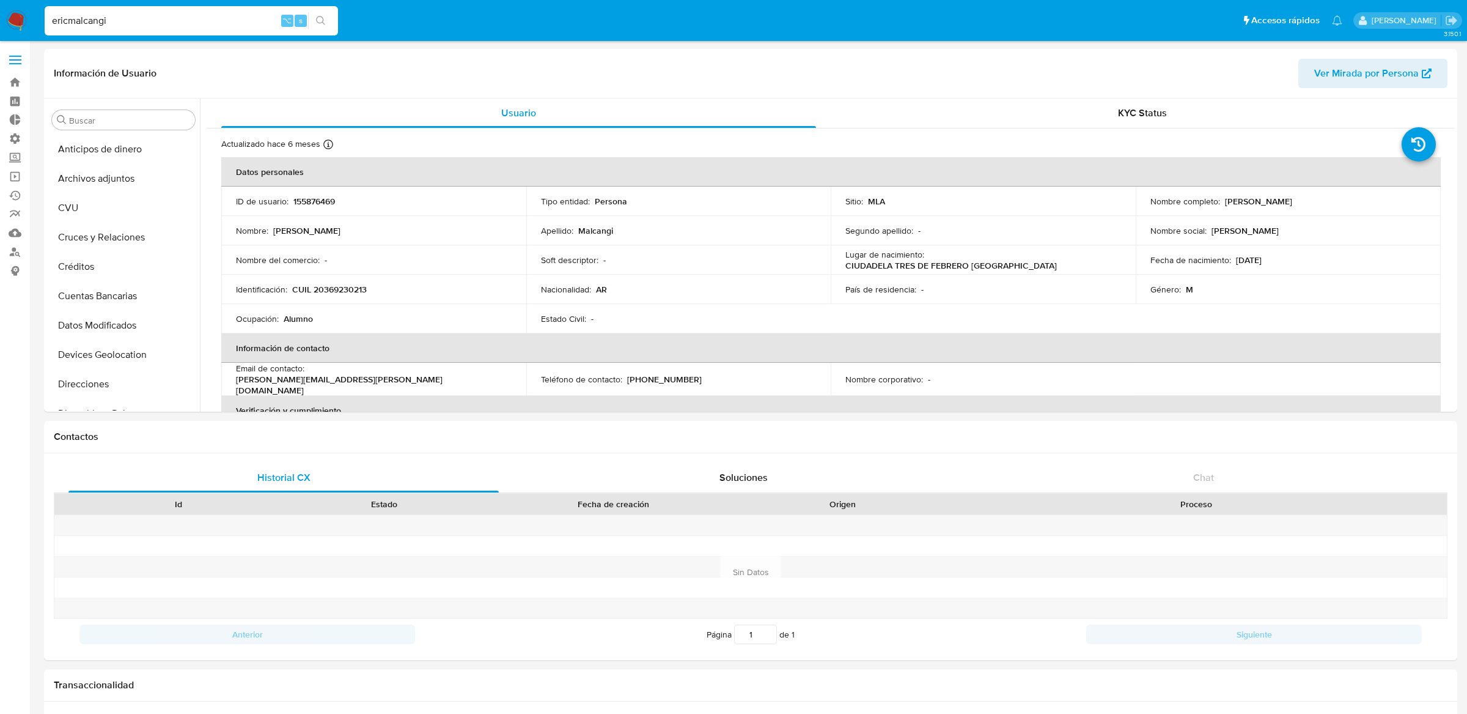
select select "10"
click at [253, 27] on input "ericmalcangi" at bounding box center [191, 21] width 293 height 16
paste input "2011960273"
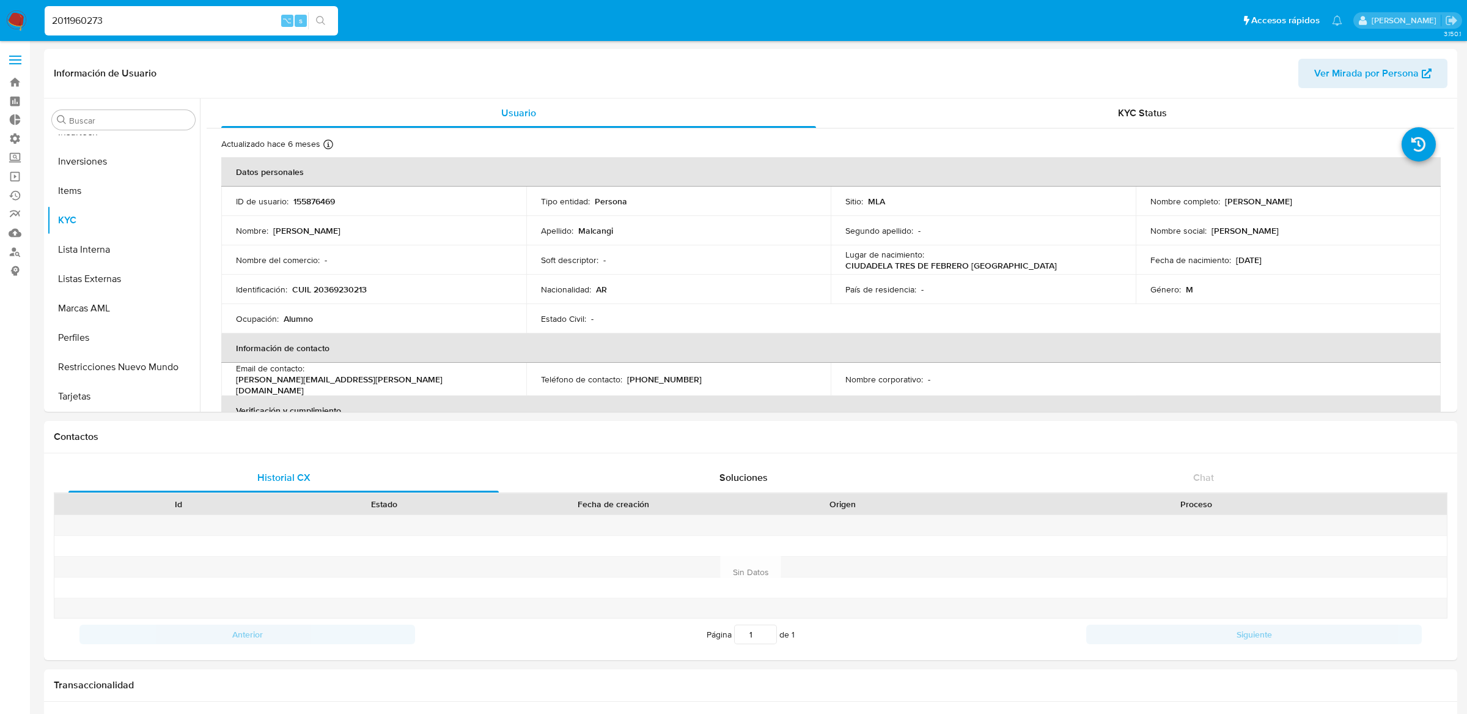
type input "2011960273"
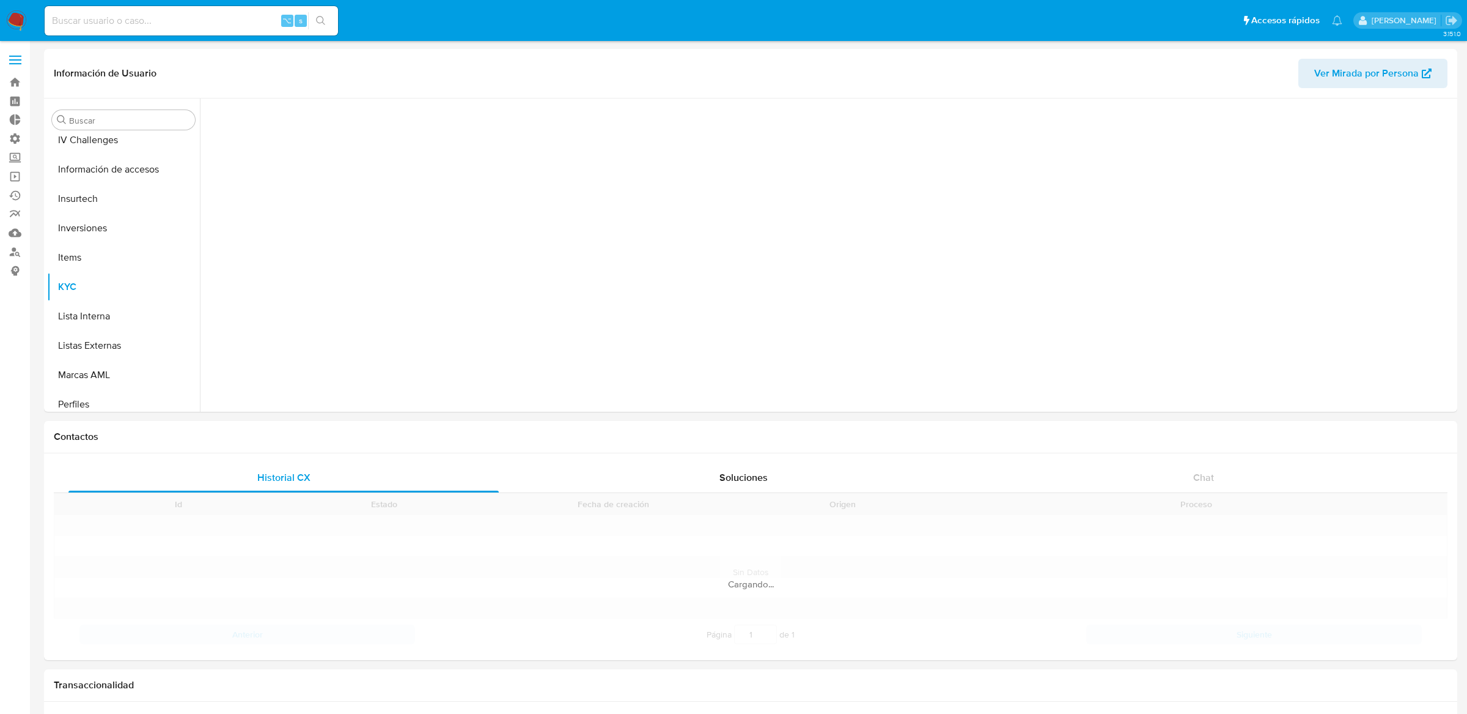
scroll to position [545, 0]
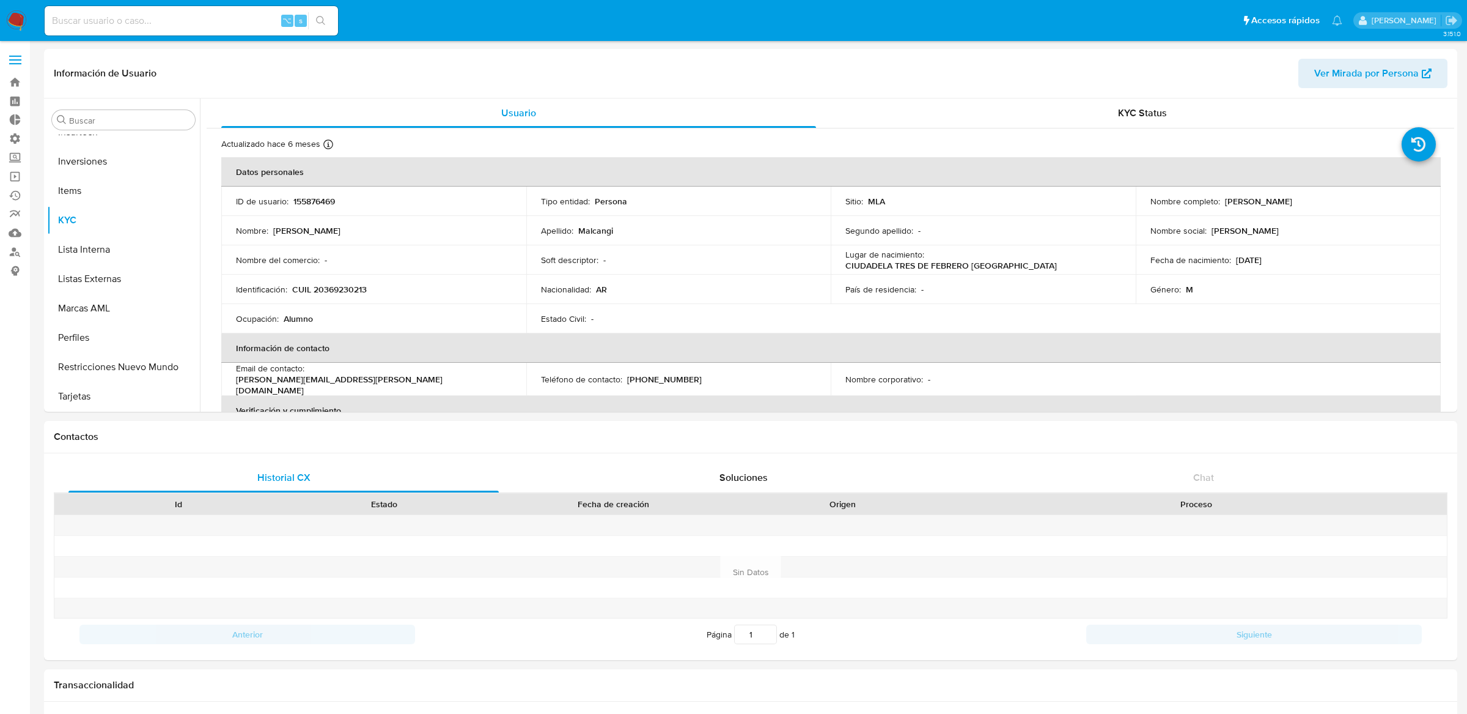
click at [248, 28] on div "⌥ s" at bounding box center [191, 20] width 293 height 29
click at [243, 22] on input at bounding box center [191, 21] width 293 height 16
select select "10"
paste input "2011960273"
type input "2011960273"
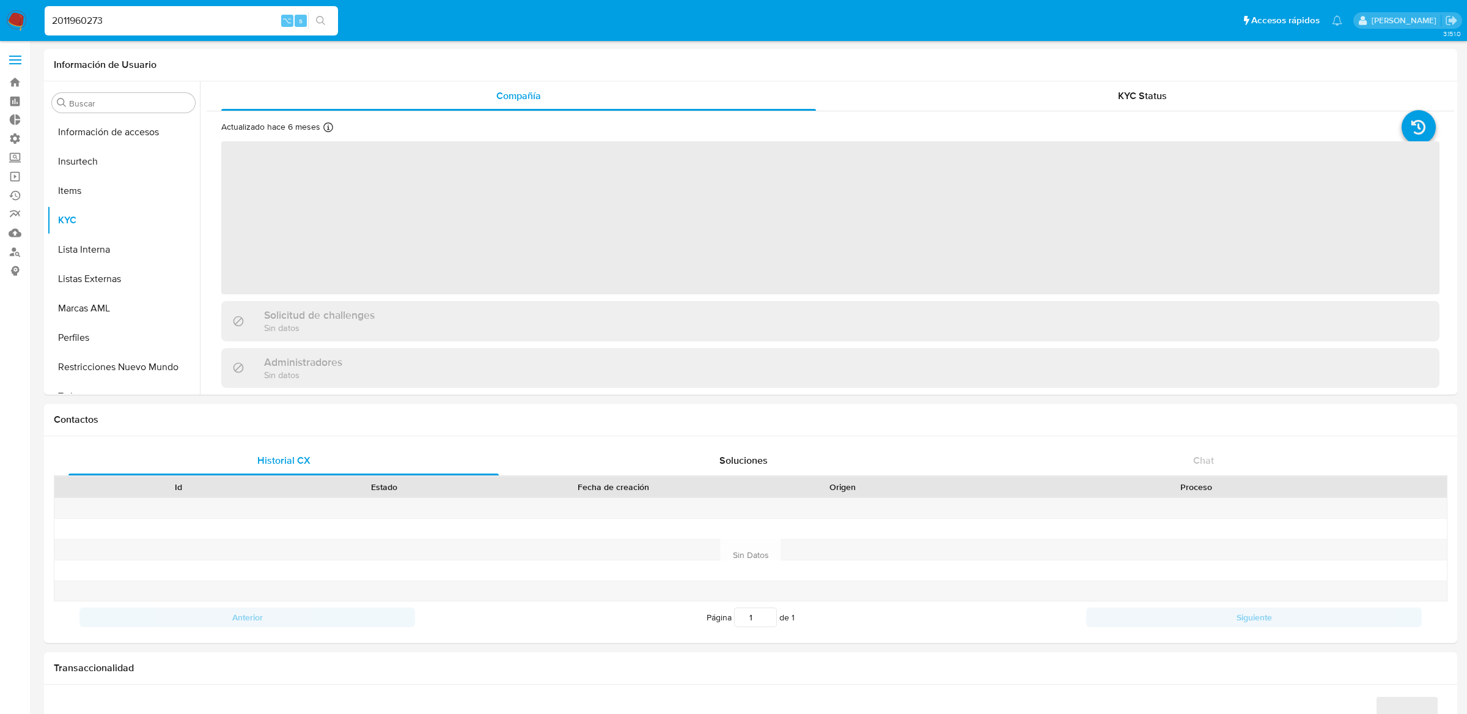
scroll to position [487, 0]
select select "10"
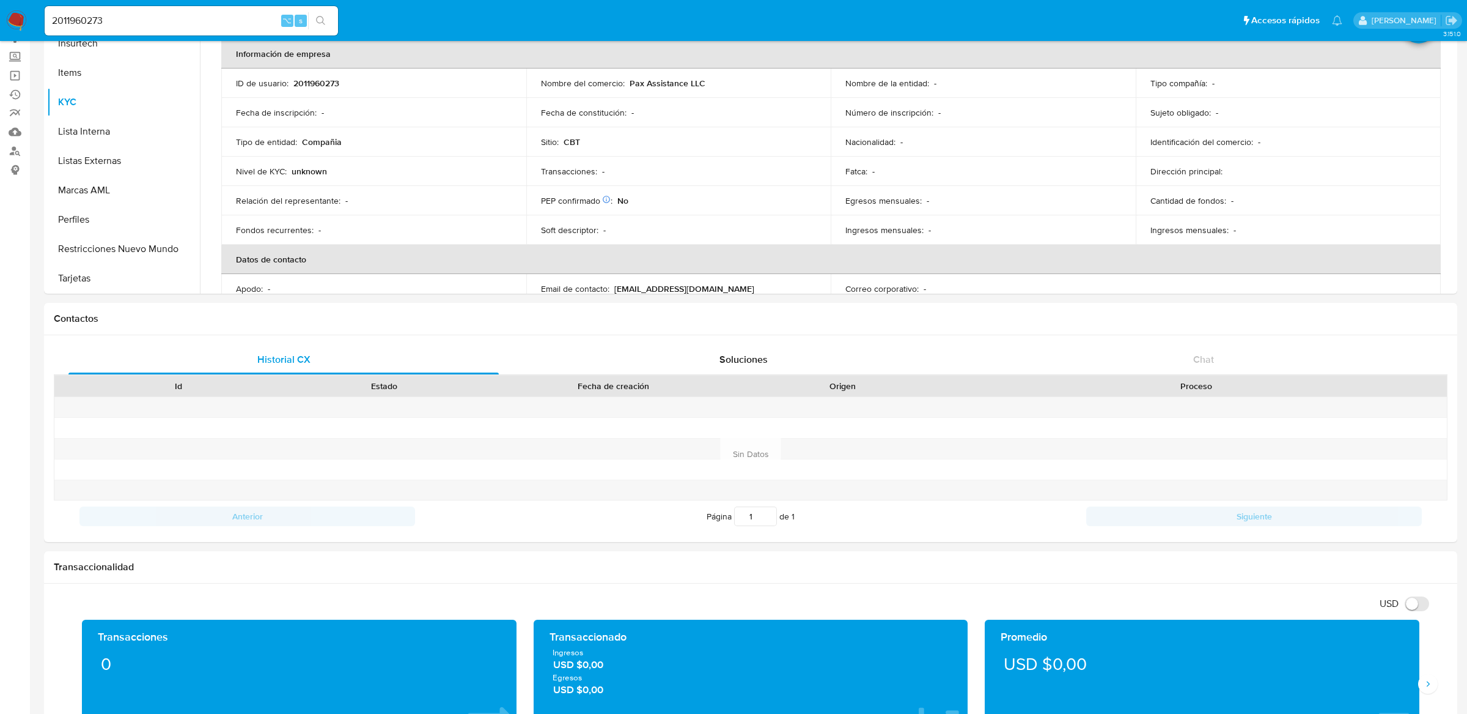
scroll to position [0, 0]
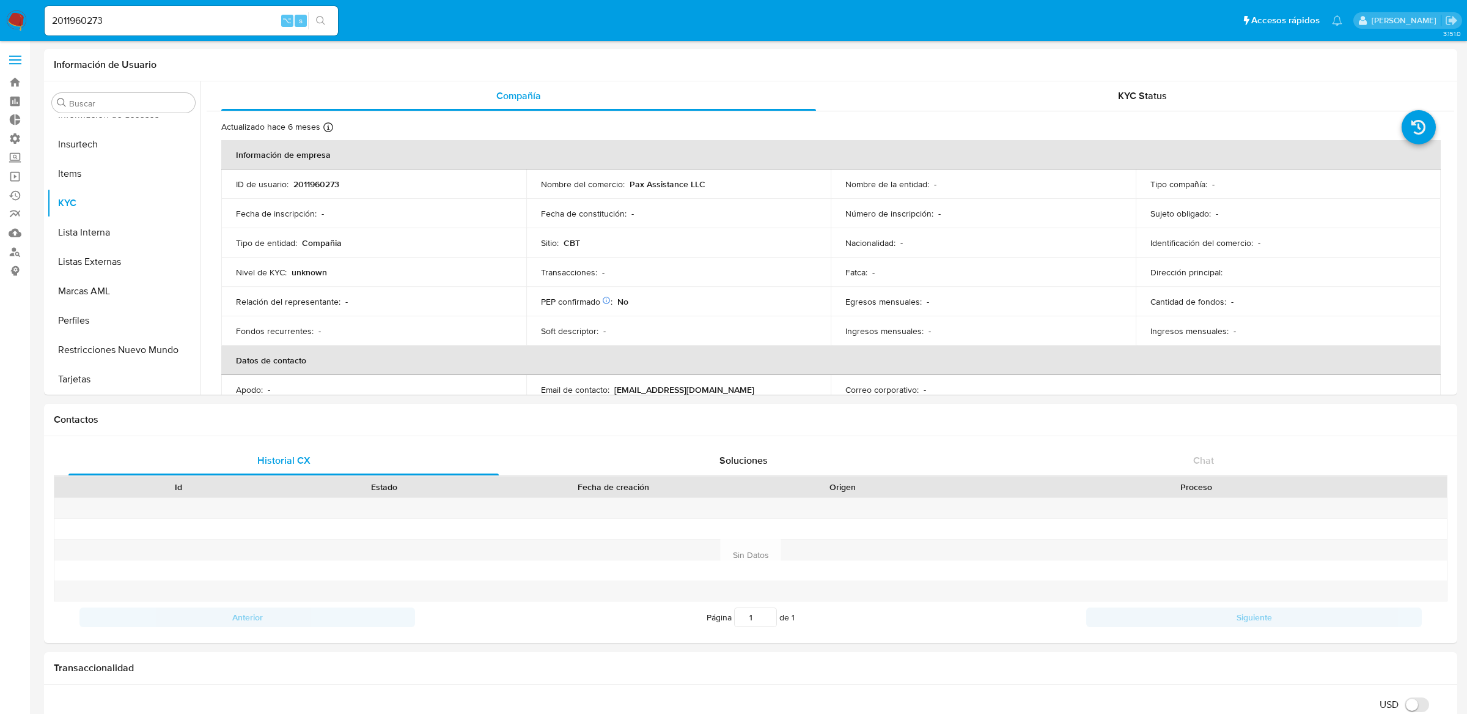
click at [235, 20] on input "2011960273" at bounding box center [191, 21] width 293 height 16
paste input "715"
type input "2011960715"
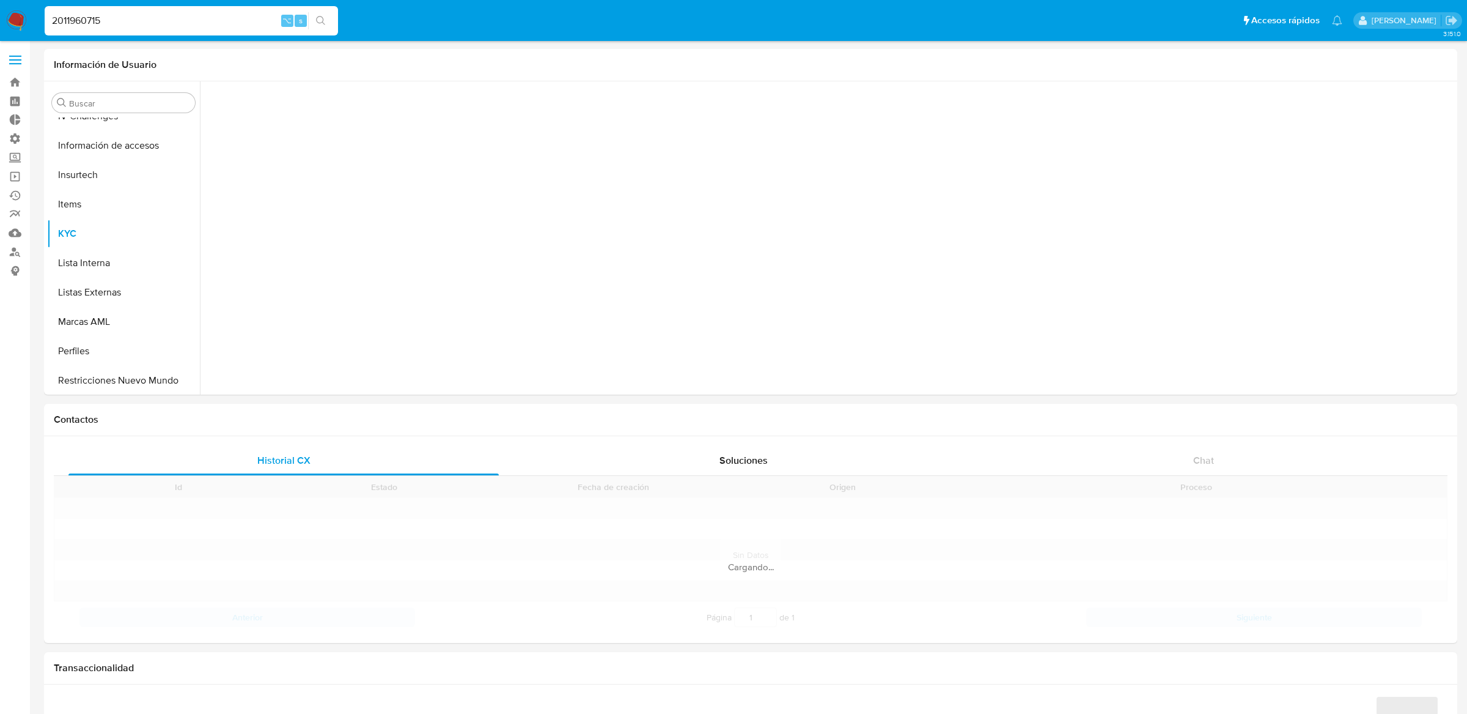
scroll to position [487, 0]
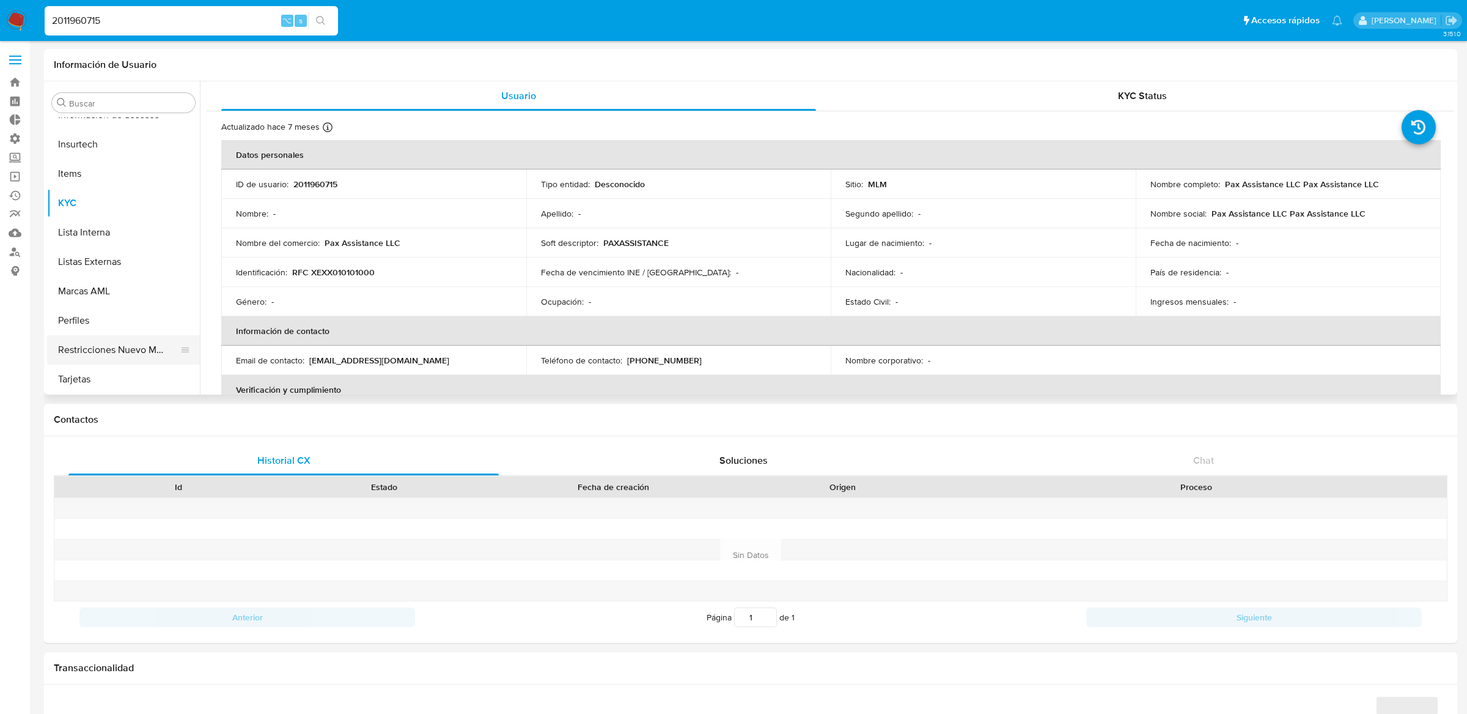
select select "10"
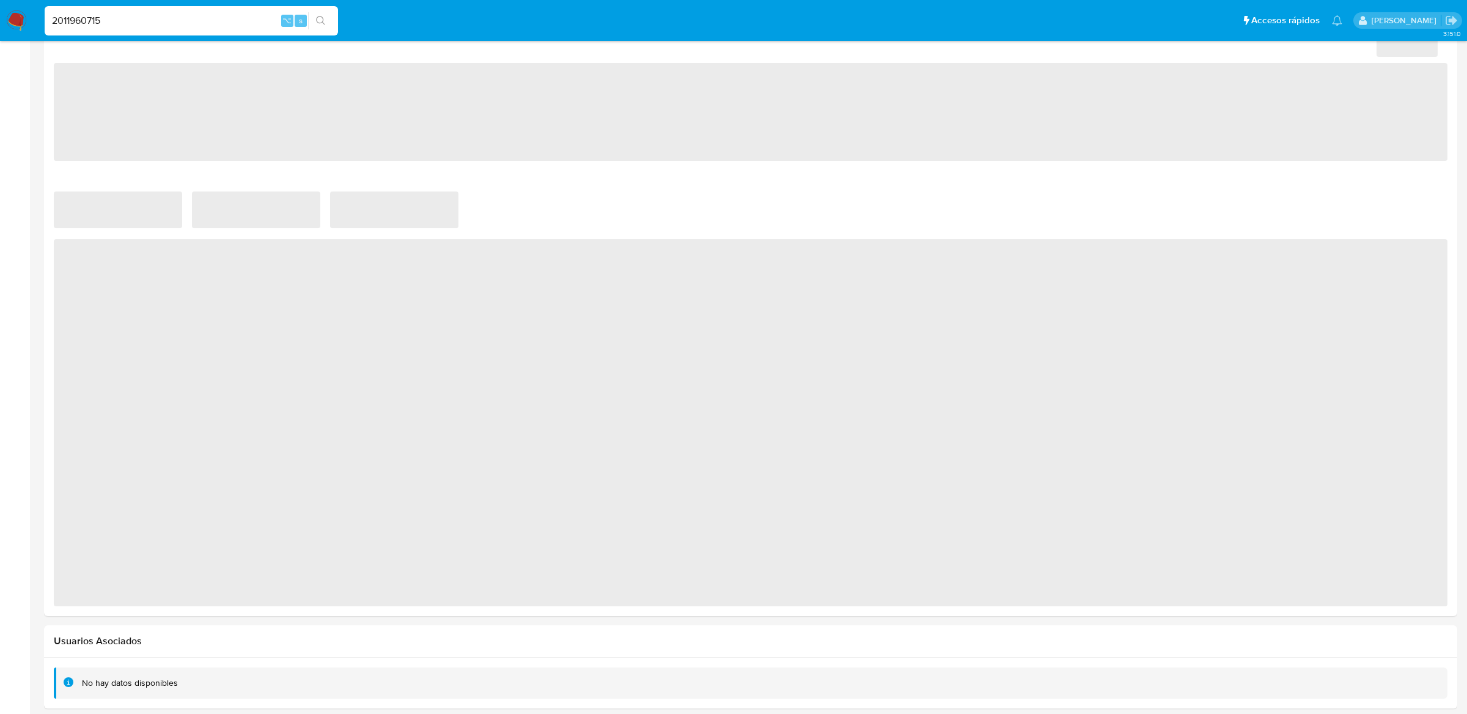
scroll to position [671, 0]
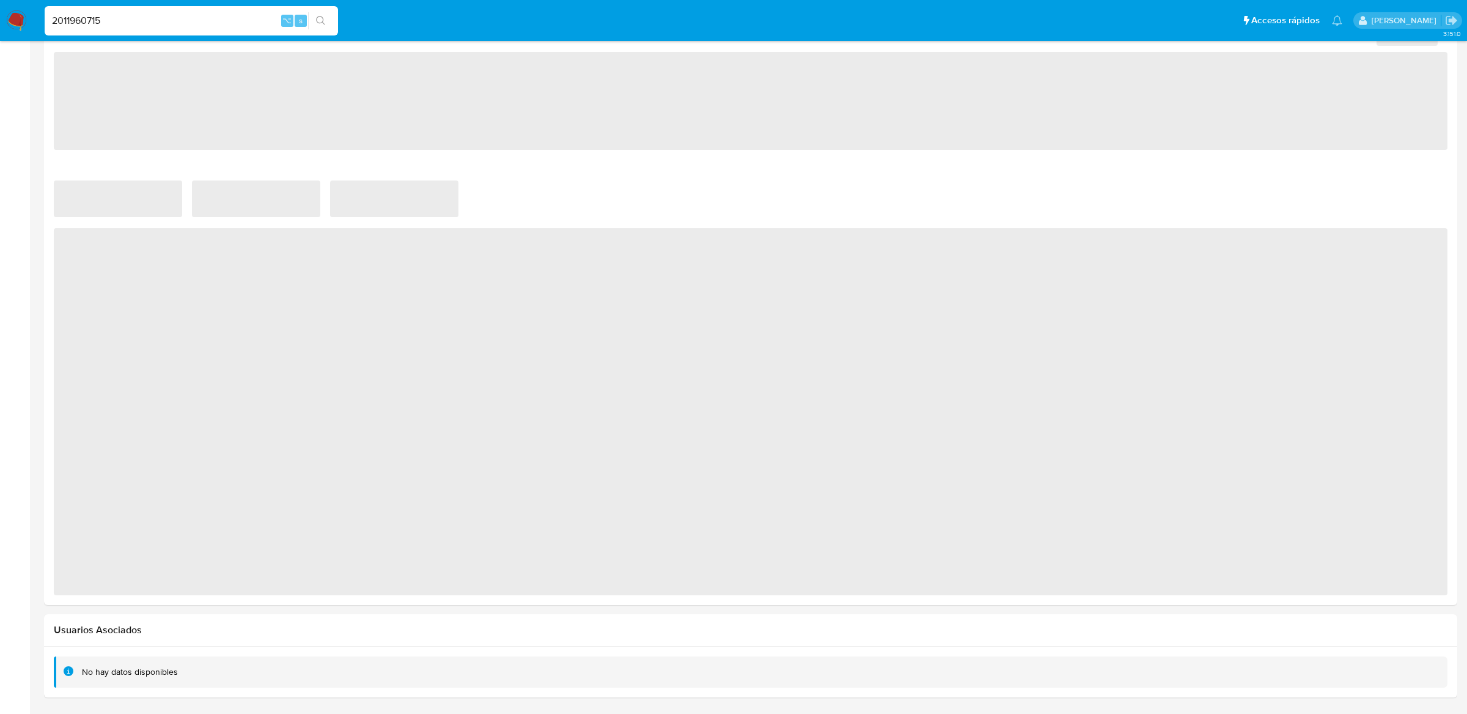
select select "10"
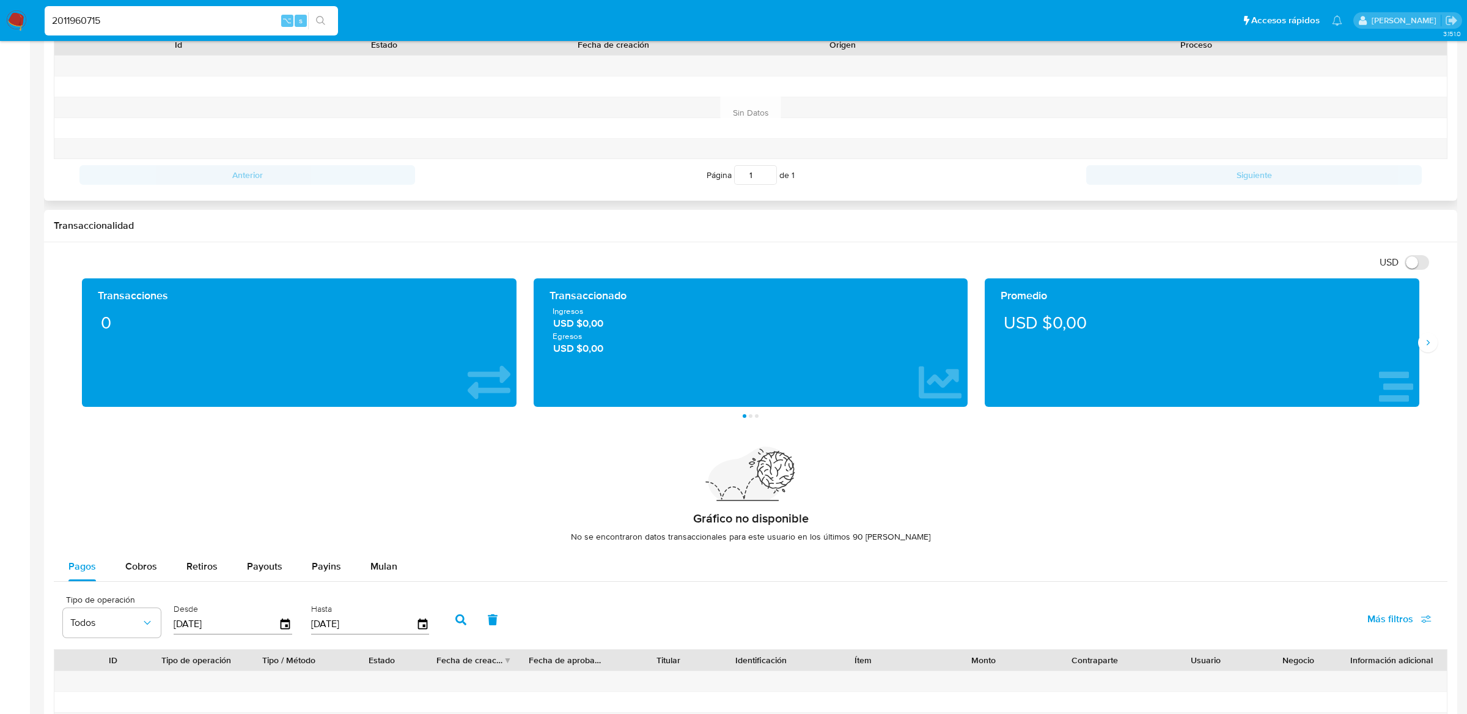
scroll to position [344, 0]
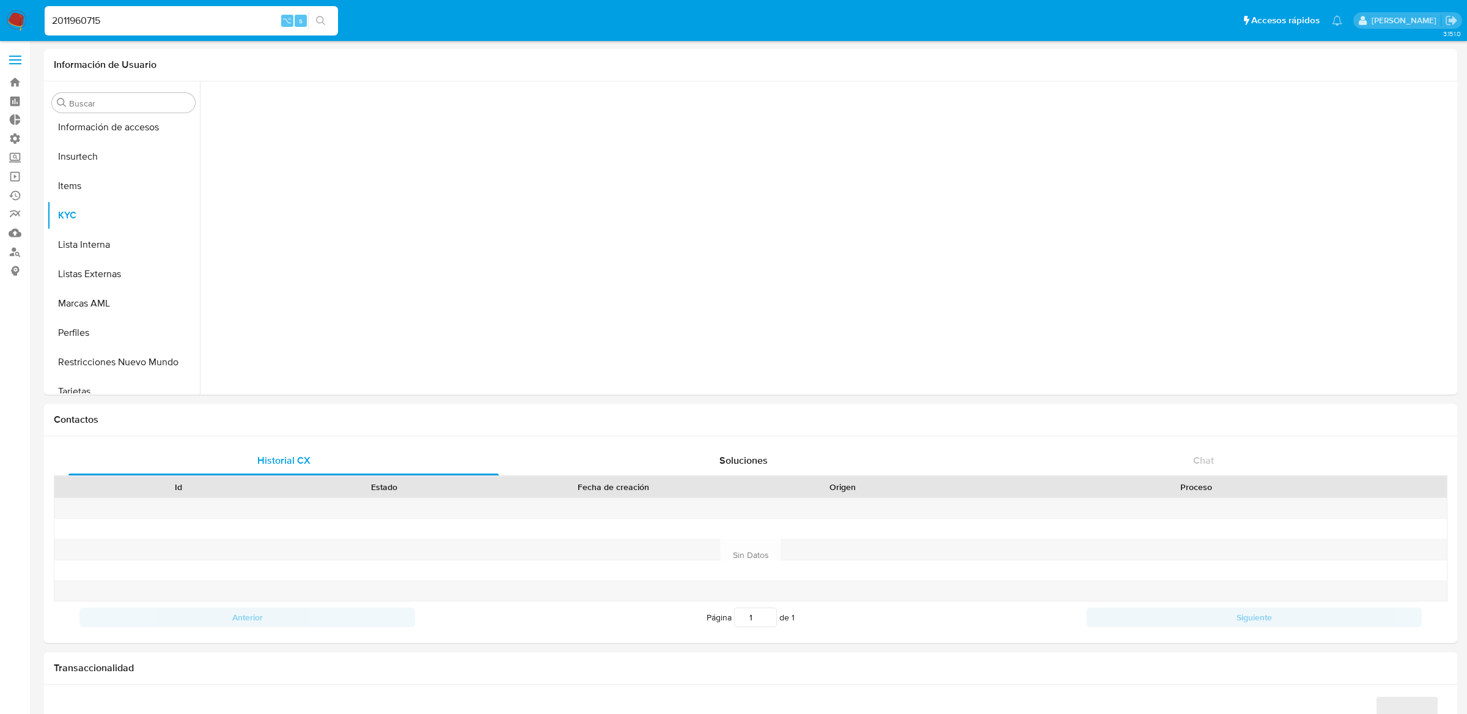
scroll to position [487, 0]
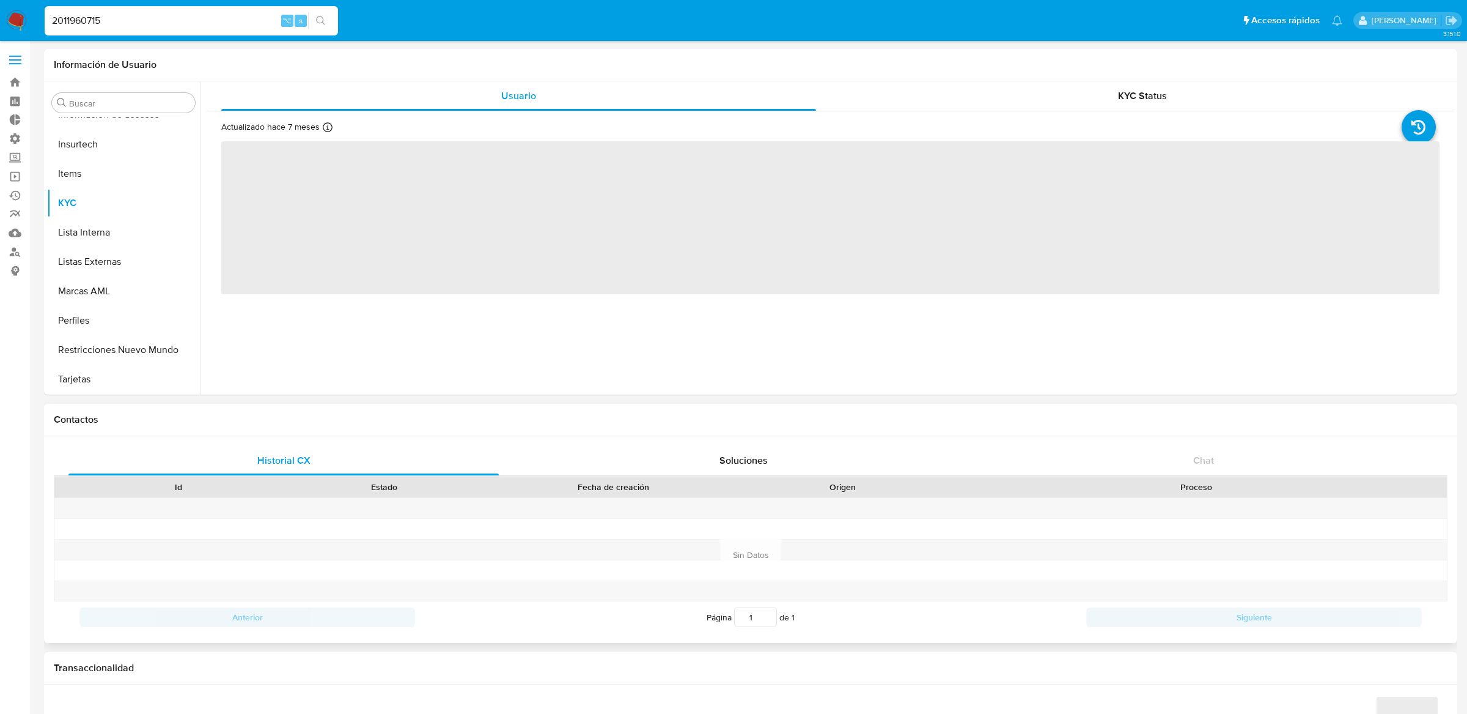
select select "10"
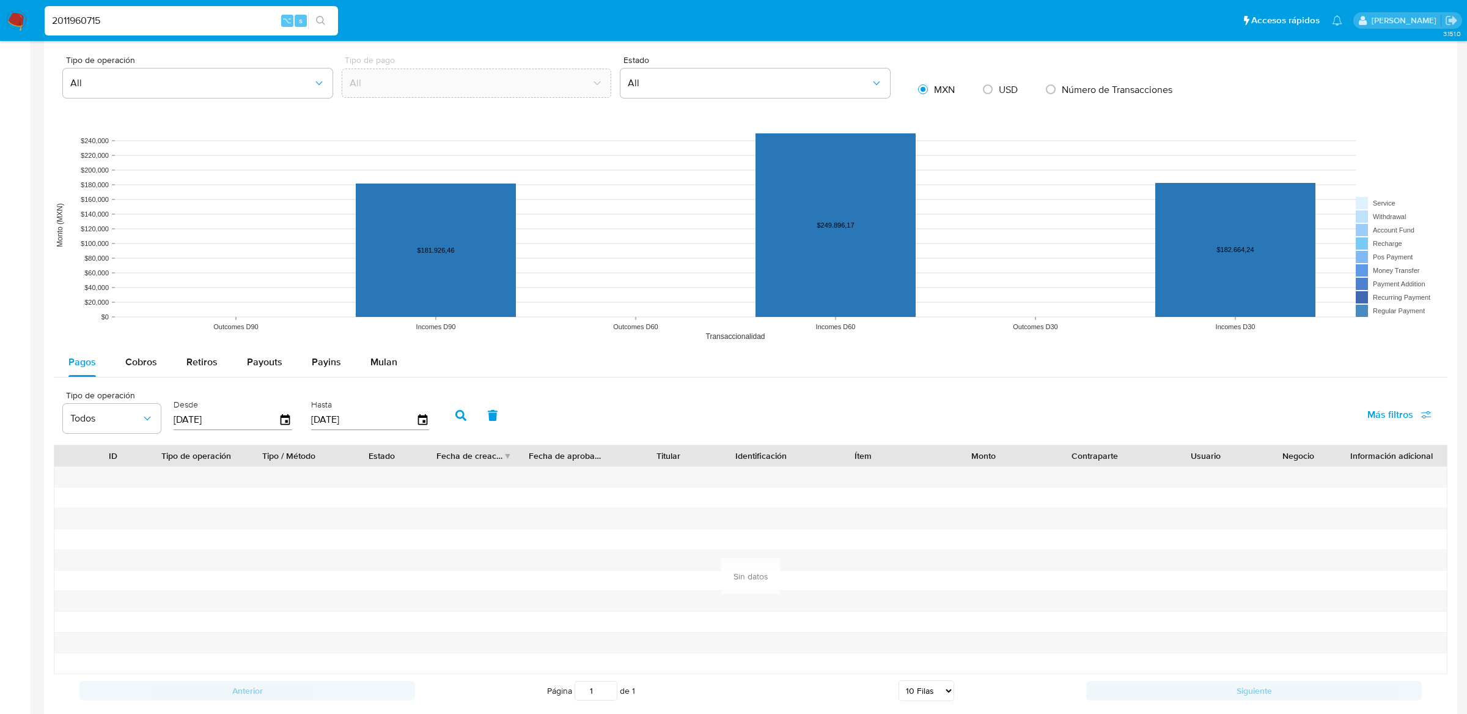
scroll to position [948, 0]
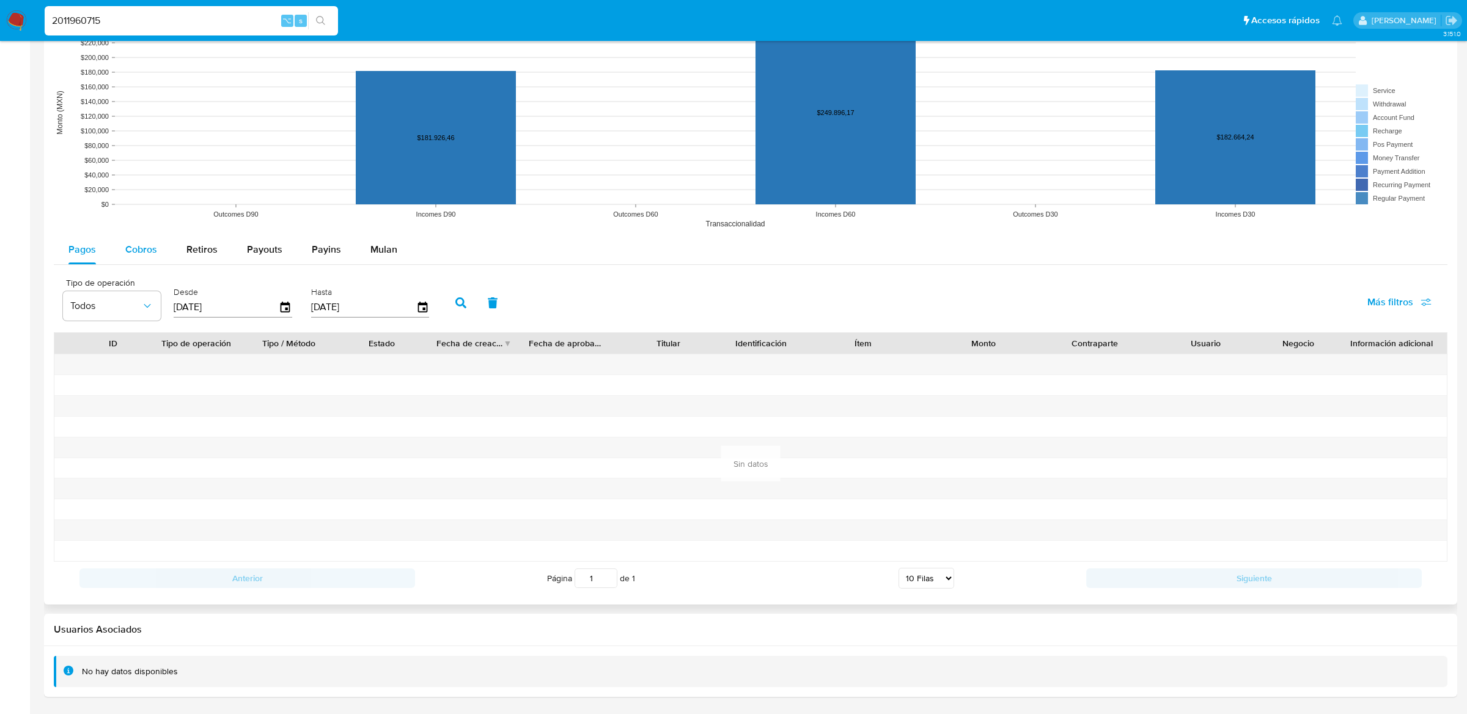
click at [125, 235] on div "Cobros" at bounding box center [141, 249] width 32 height 29
select select "10"
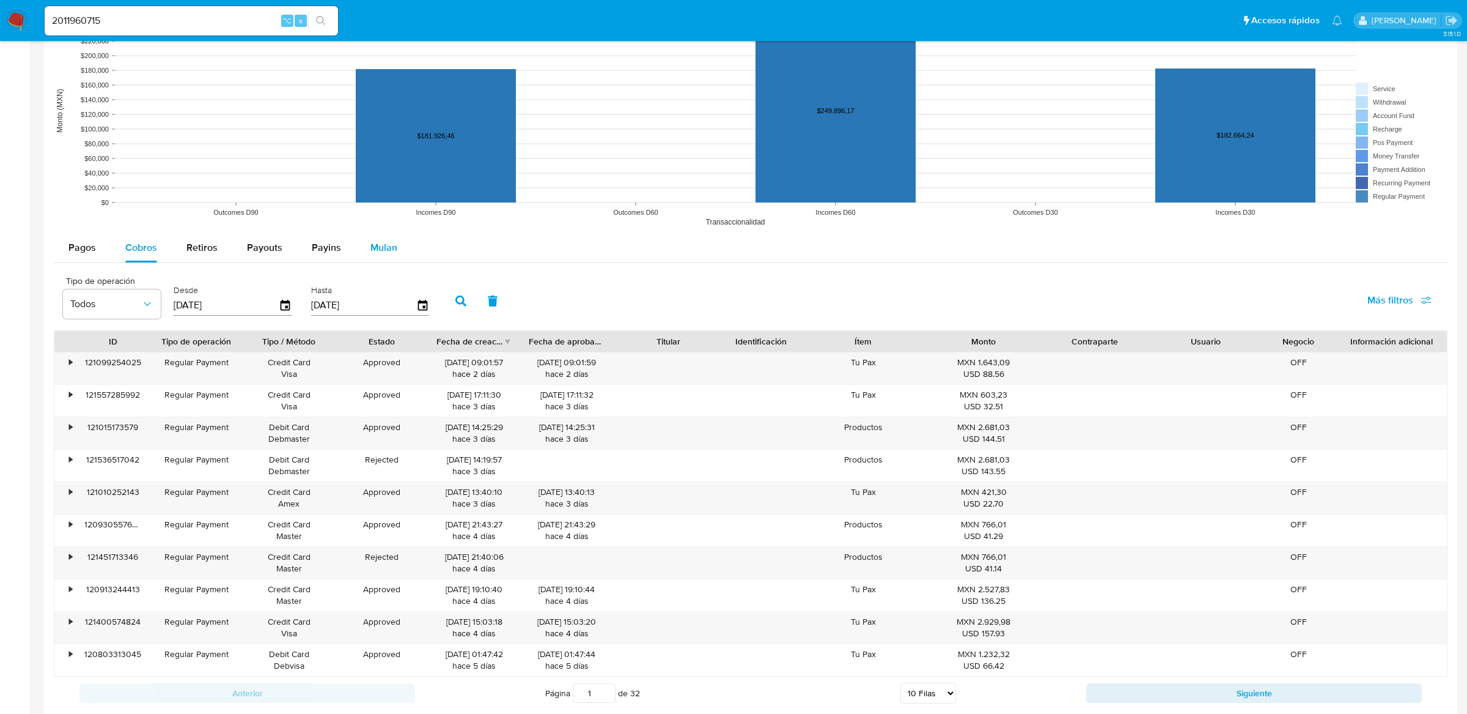
click at [394, 261] on button "Mulan" at bounding box center [384, 247] width 56 height 29
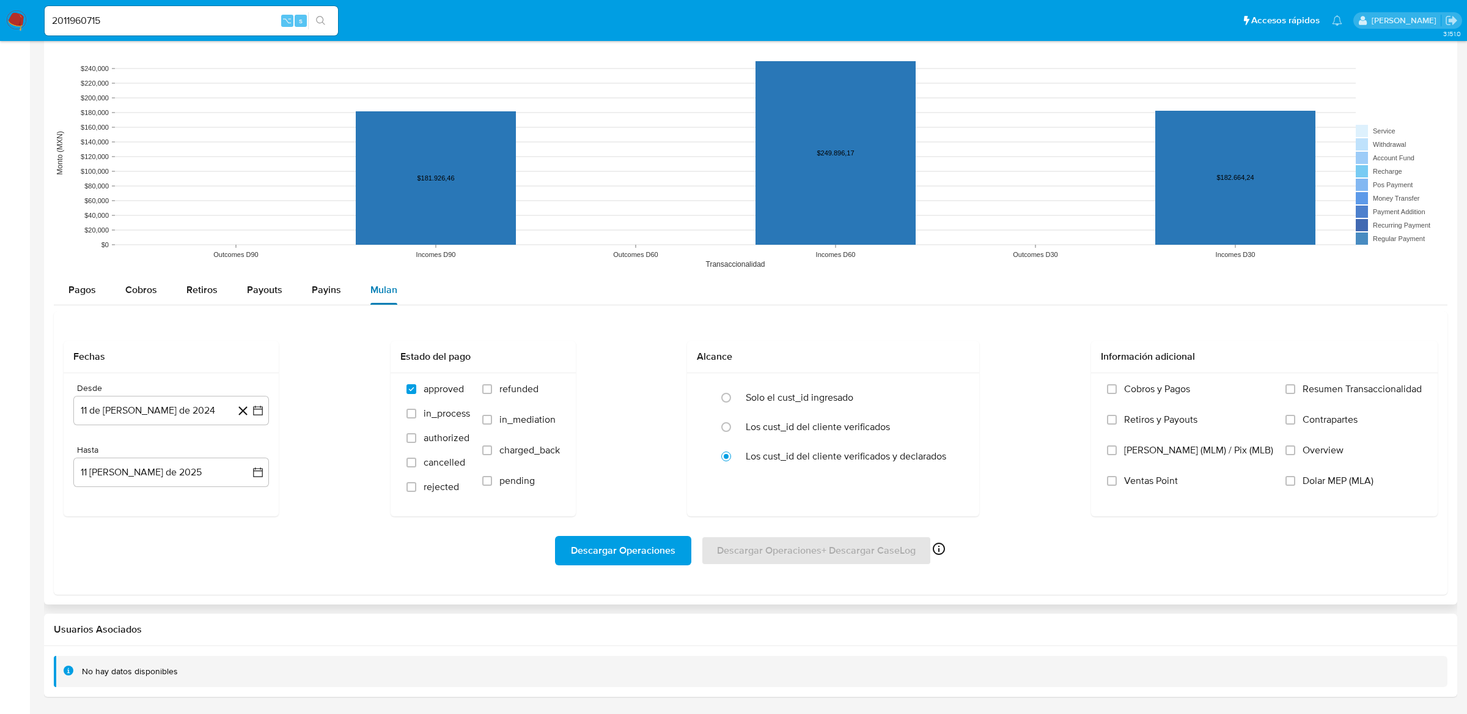
scroll to position [906, 0]
click at [266, 415] on button "11 de [PERSON_NAME] de 2024" at bounding box center [171, 410] width 196 height 29
click at [243, 456] on icon "Mes siguiente" at bounding box center [247, 454] width 15 height 15
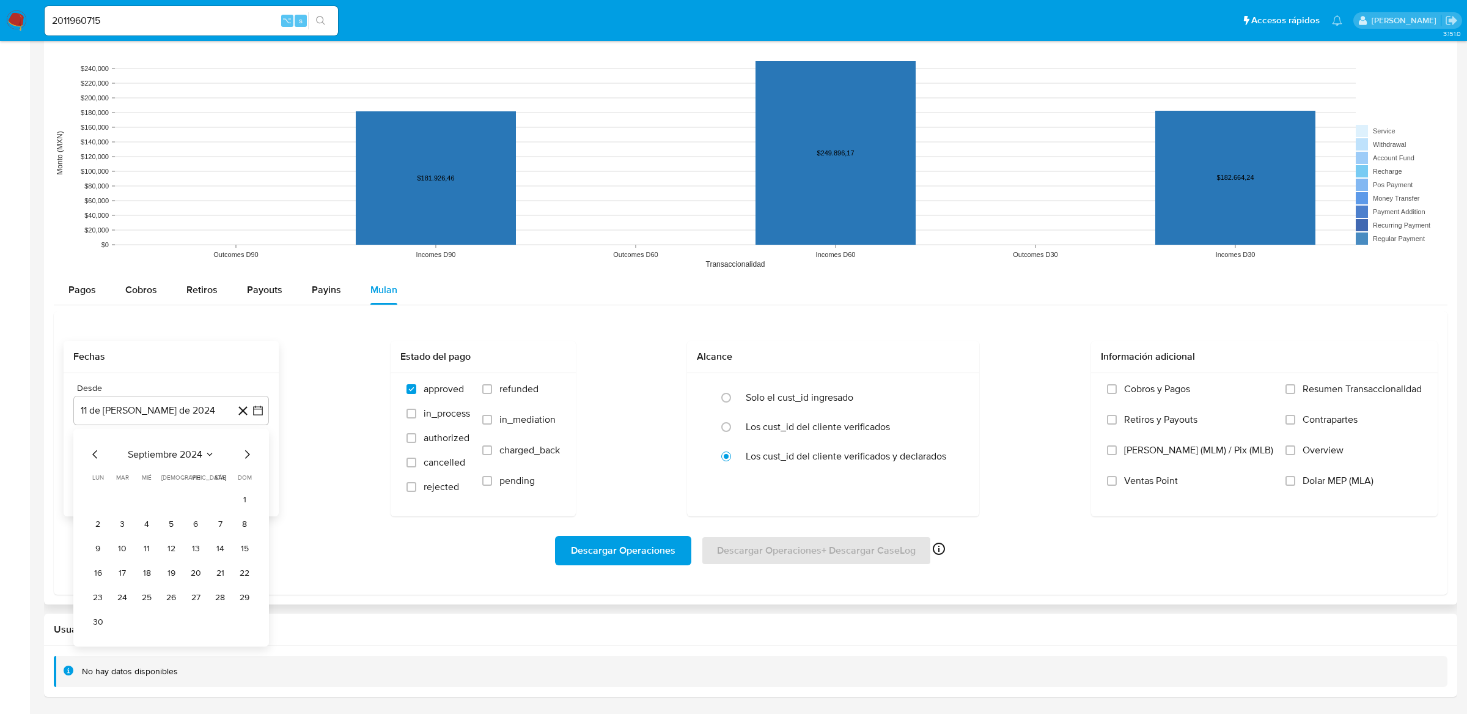
click at [243, 456] on icon "Mes siguiente" at bounding box center [247, 454] width 15 height 15
click at [89, 286] on span "Pagos" at bounding box center [82, 289] width 28 height 14
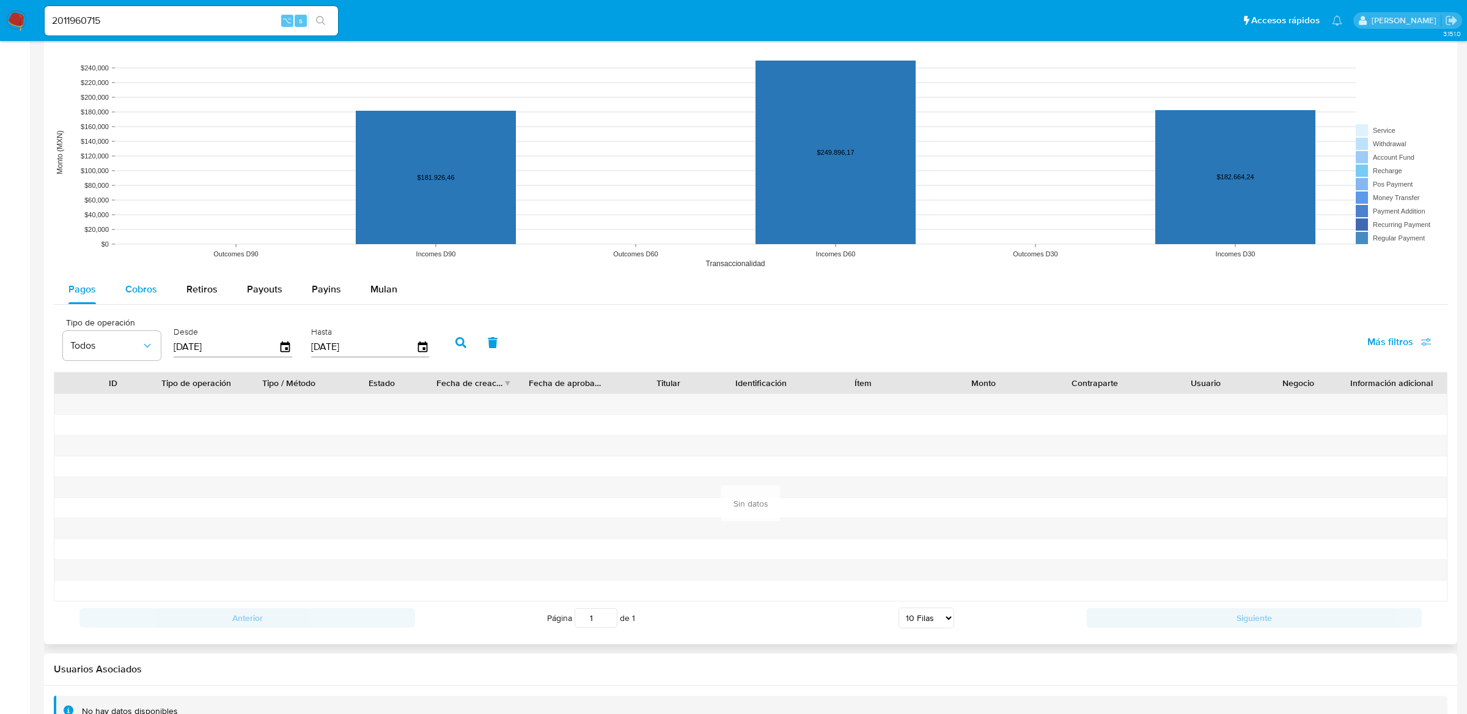
click at [119, 286] on button "Cobros" at bounding box center [141, 289] width 61 height 29
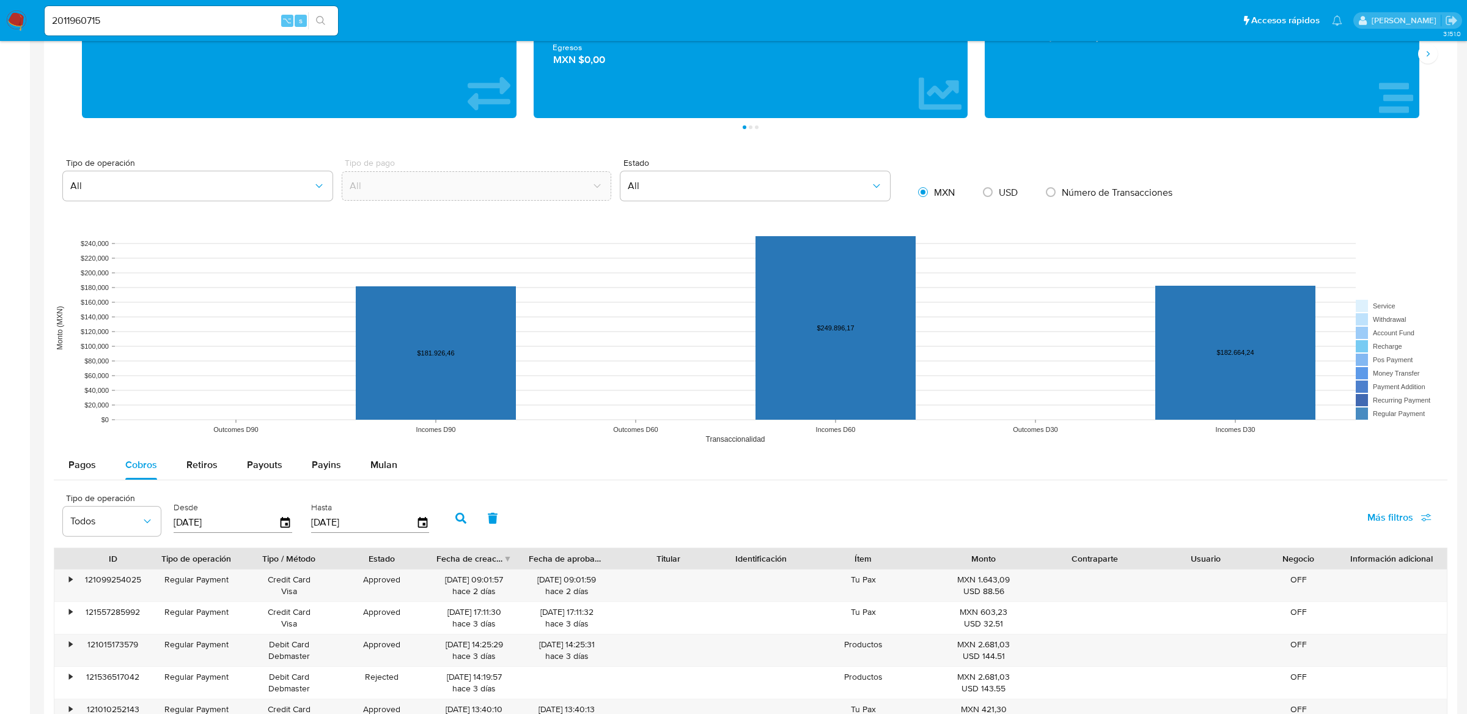
scroll to position [794, 0]
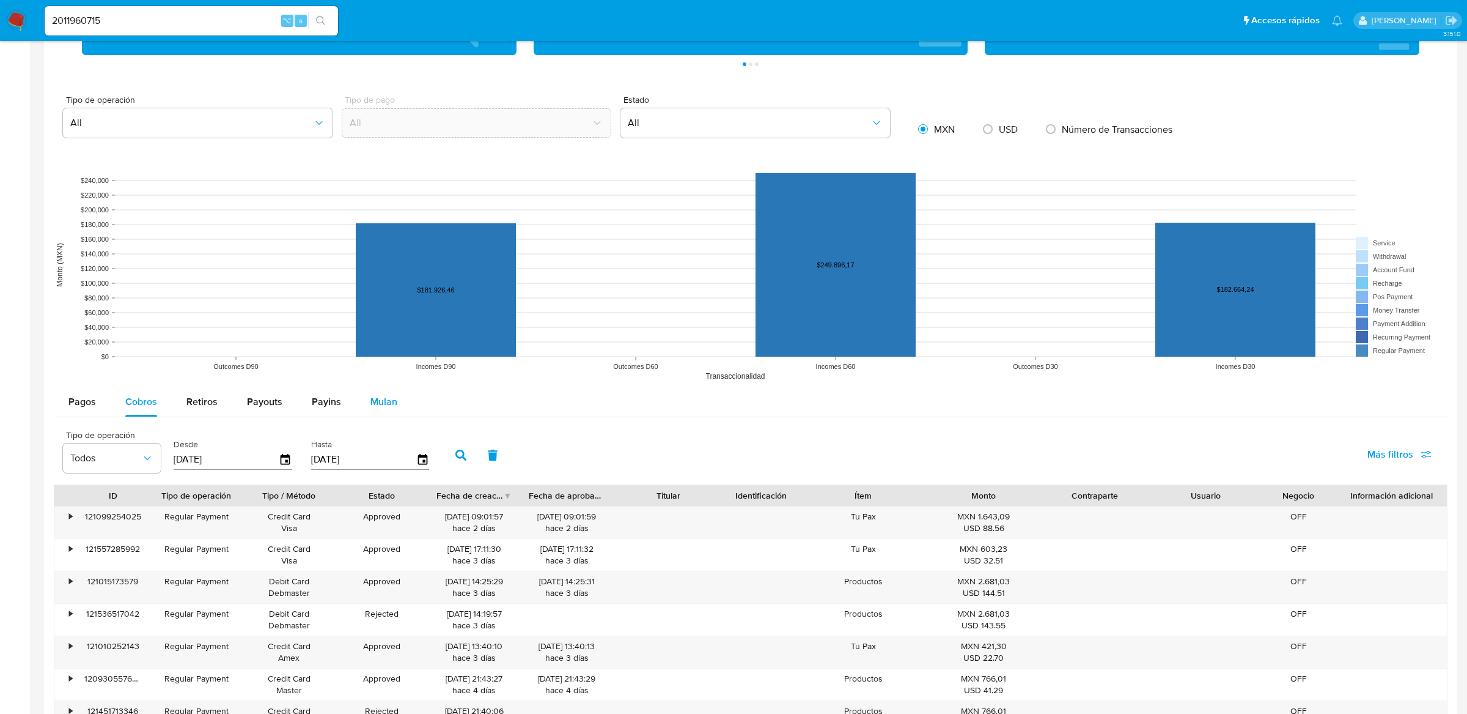
click at [389, 413] on div "Mulan" at bounding box center [384, 401] width 27 height 29
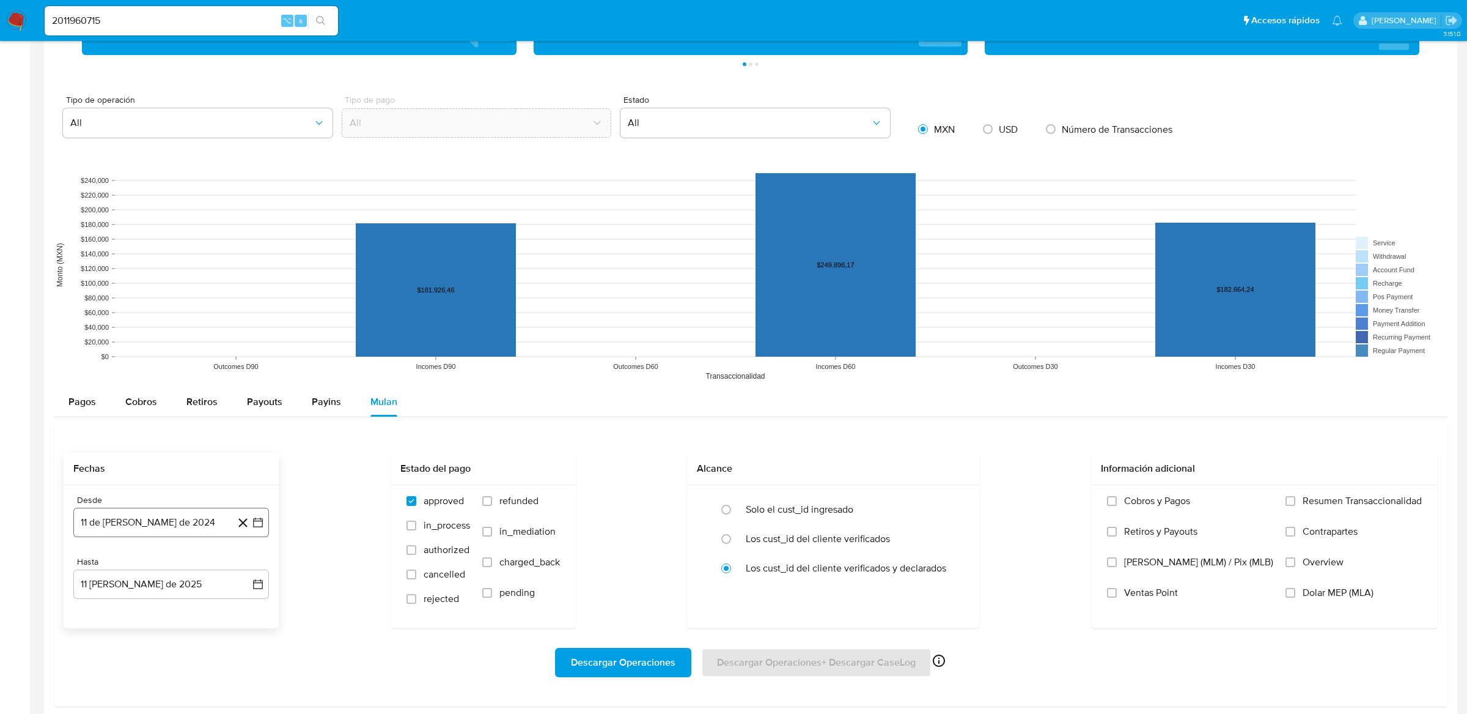
click at [252, 528] on icon "button" at bounding box center [258, 522] width 12 height 12
click at [252, 352] on div "[PERSON_NAME] 2024 [PERSON_NAME] 2024 lun lunes mar martes mié miércoles jue ju…" at bounding box center [171, 409] width 166 height 160
click at [251, 346] on div "[PERSON_NAME] 2024 [PERSON_NAME] 2024 lun lunes mar martes mié miércoles jue ju…" at bounding box center [171, 409] width 166 height 160
click at [247, 338] on icon "Mes siguiente" at bounding box center [247, 336] width 15 height 15
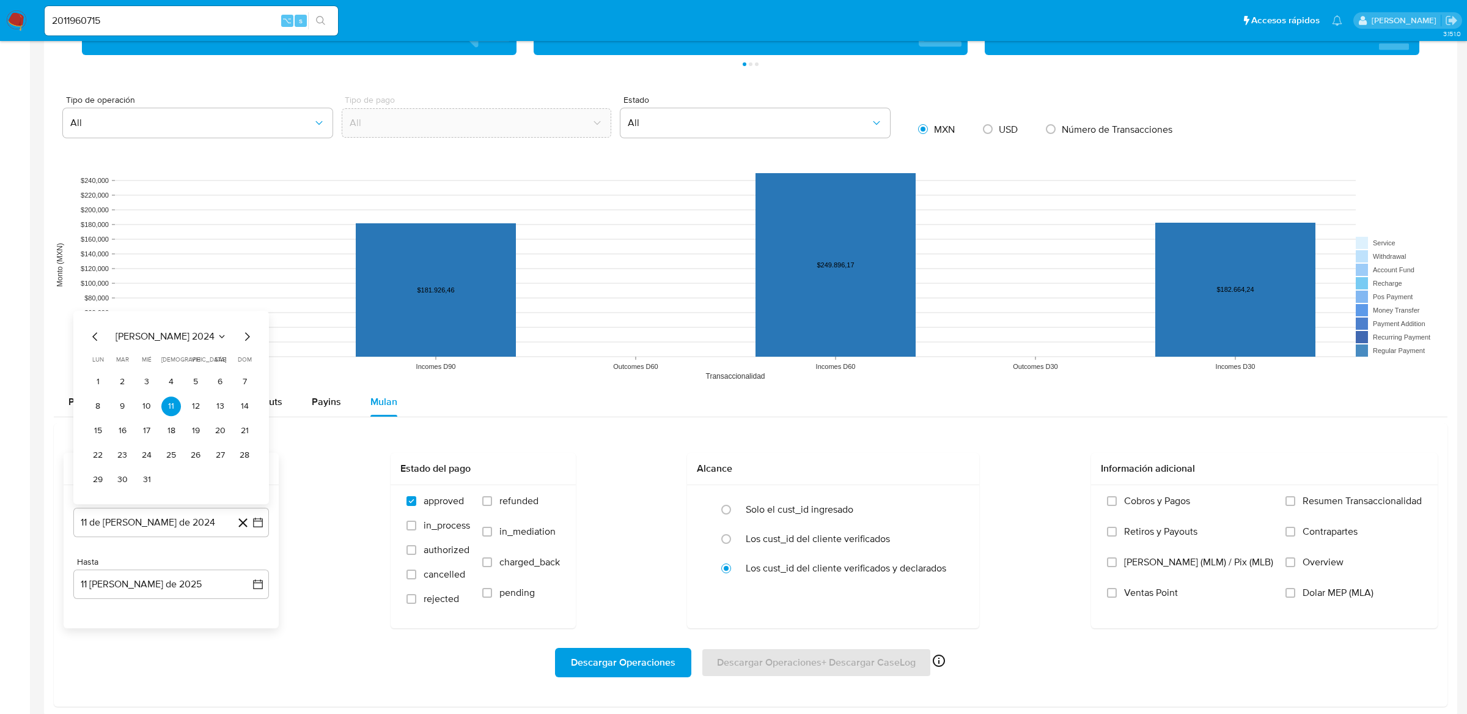
click at [247, 338] on icon "Mes siguiente" at bounding box center [247, 336] width 15 height 15
click at [247, 338] on span "dom" at bounding box center [245, 334] width 14 height 9
click at [246, 314] on icon "Mes siguiente" at bounding box center [247, 312] width 15 height 15
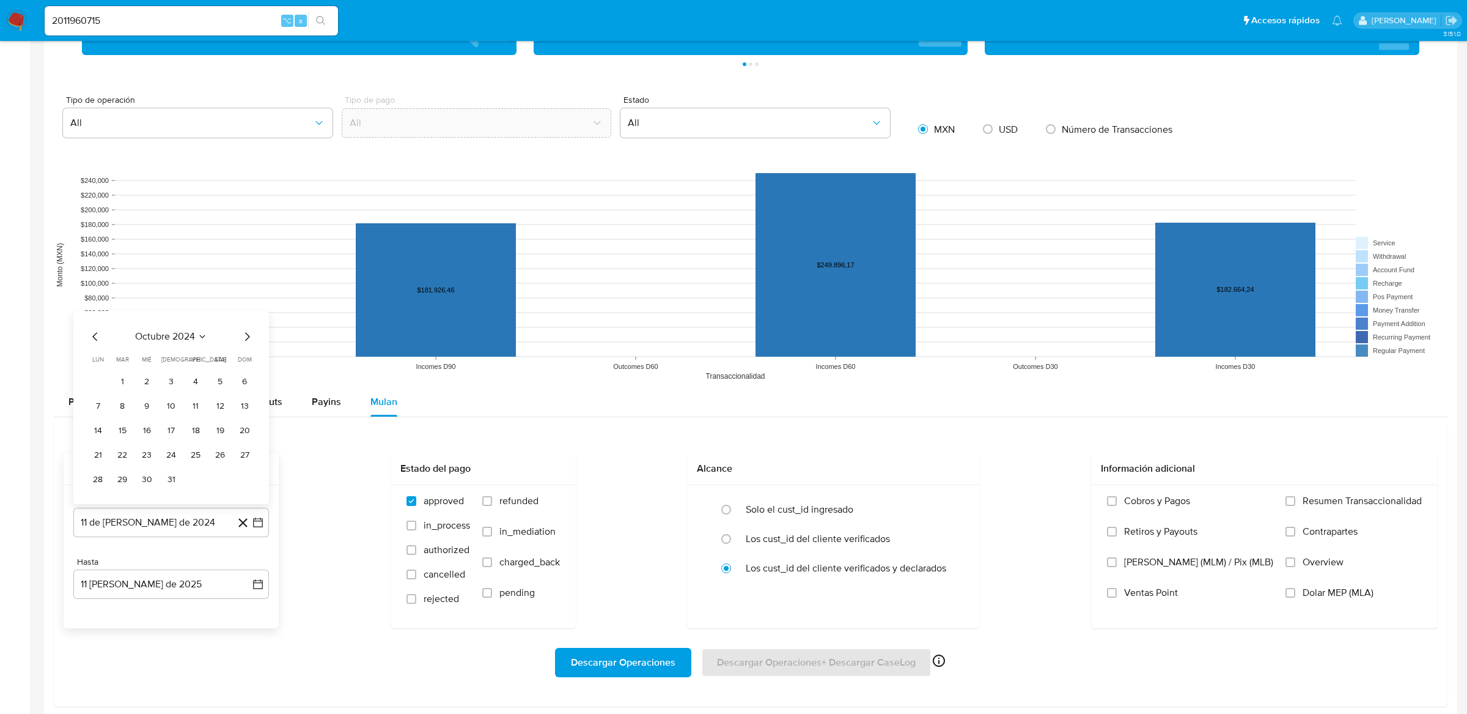
click at [246, 314] on div "octubre 2024 octubre 2024 lun lunes mar martes mié miércoles jue jueves vie vie…" at bounding box center [171, 407] width 196 height 193
click at [245, 334] on icon "Mes siguiente" at bounding box center [247, 336] width 15 height 15
click at [245, 334] on span "dom" at bounding box center [245, 334] width 14 height 9
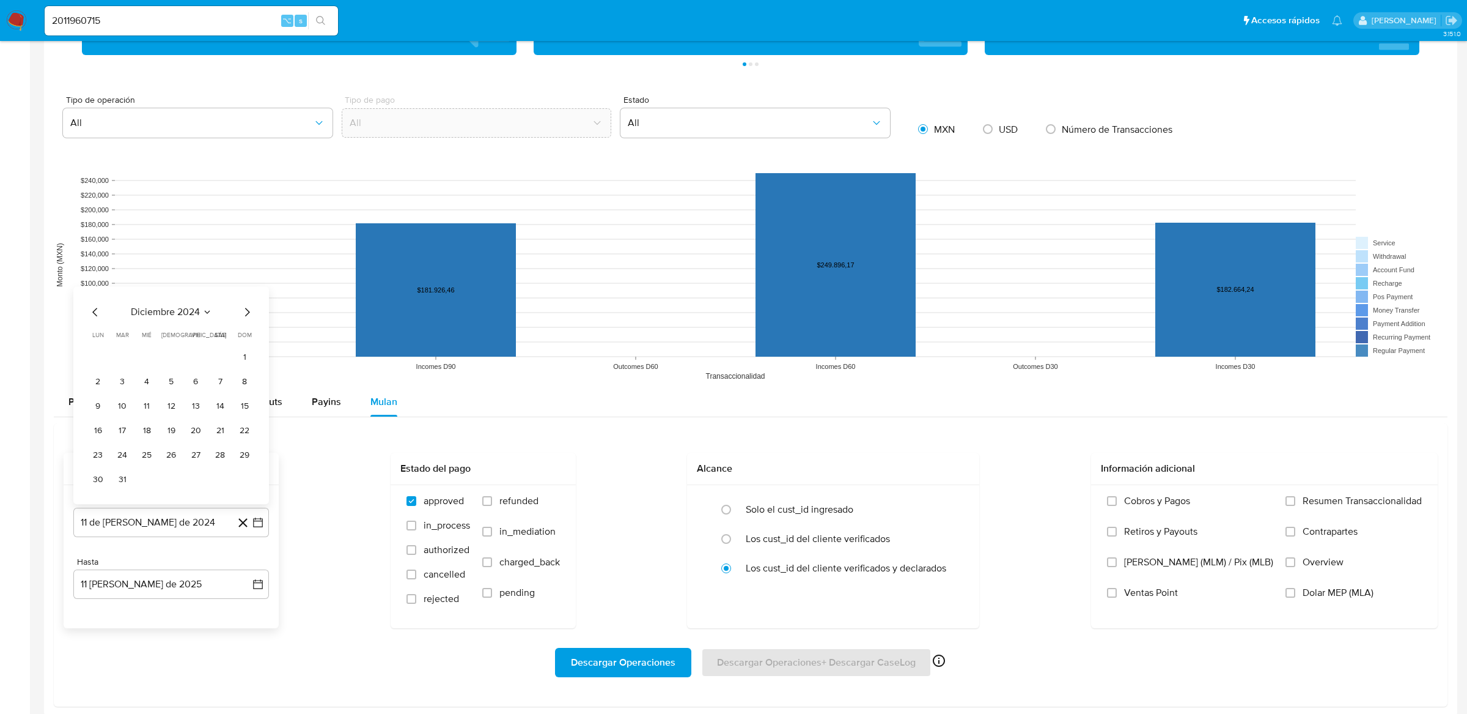
click at [245, 317] on icon "Mes siguiente" at bounding box center [247, 312] width 15 height 15
click at [246, 328] on div "enero 2025 enero 2025 lun lunes mar martes mié miércoles jue jueves vie viernes…" at bounding box center [171, 407] width 196 height 193
click at [246, 332] on icon "Mes siguiente" at bounding box center [247, 336] width 15 height 15
click at [246, 343] on icon "Mes siguiente" at bounding box center [247, 336] width 15 height 15
click at [248, 323] on div "marzo 2025 marzo 2025 lun lunes mar martes mié miércoles jue jueves vie viernes…" at bounding box center [171, 397] width 166 height 185
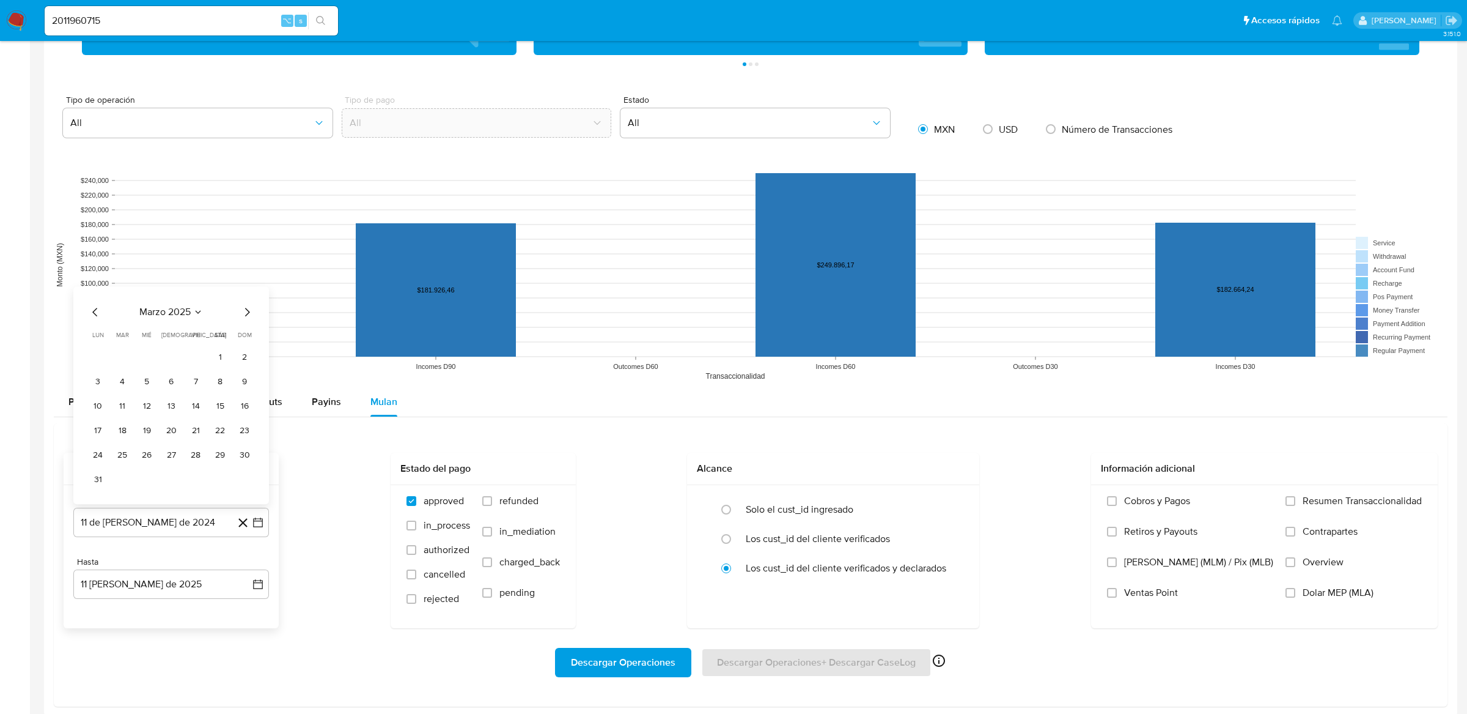
click at [248, 317] on icon "Mes siguiente" at bounding box center [247, 312] width 15 height 15
click at [253, 323] on div "abril 2025 abril 2025 lun lunes mar martes mié miércoles jue jueves vie viernes…" at bounding box center [171, 407] width 196 height 193
click at [250, 334] on icon "Mes siguiente" at bounding box center [247, 336] width 15 height 15
click at [246, 309] on icon "Mes siguiente" at bounding box center [247, 312] width 15 height 15
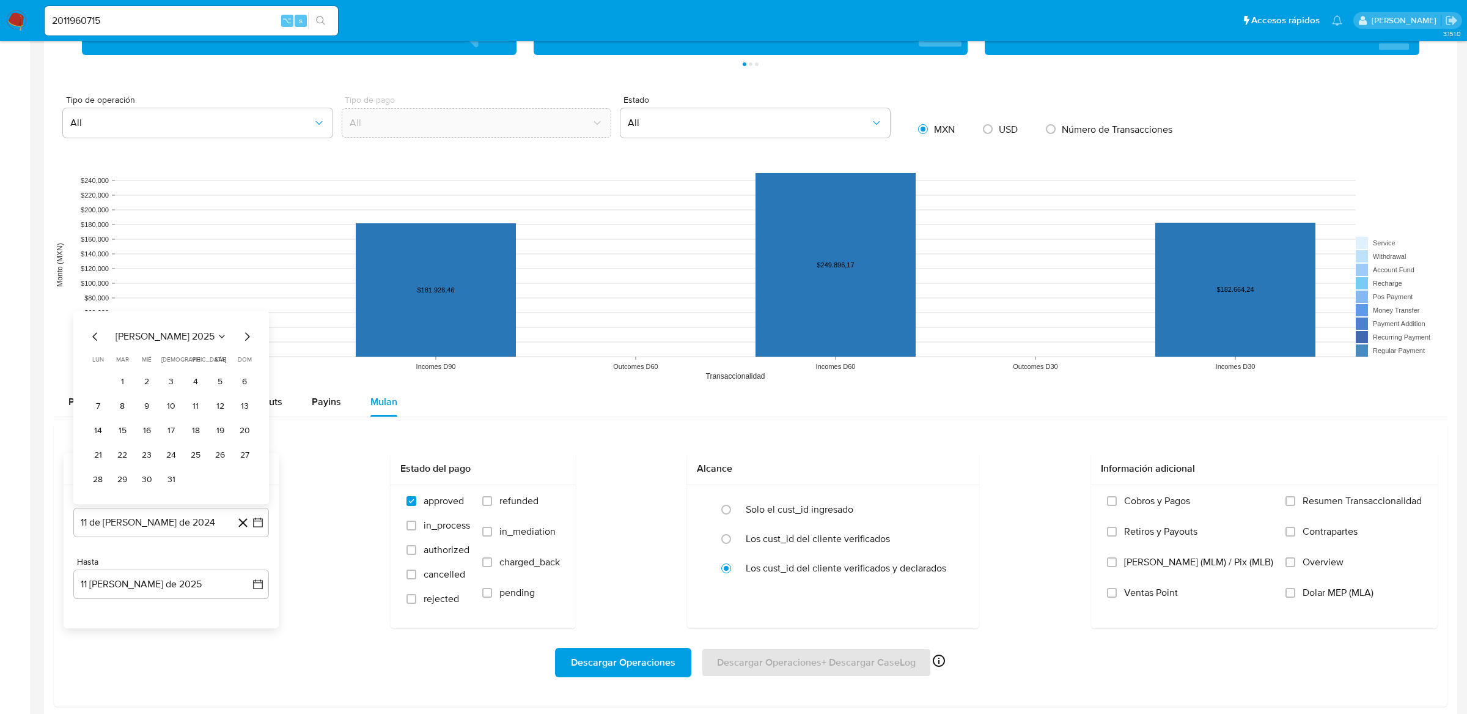
click at [246, 333] on icon "Mes siguiente" at bounding box center [247, 336] width 15 height 15
click at [151, 410] on button "6" at bounding box center [147, 406] width 20 height 20
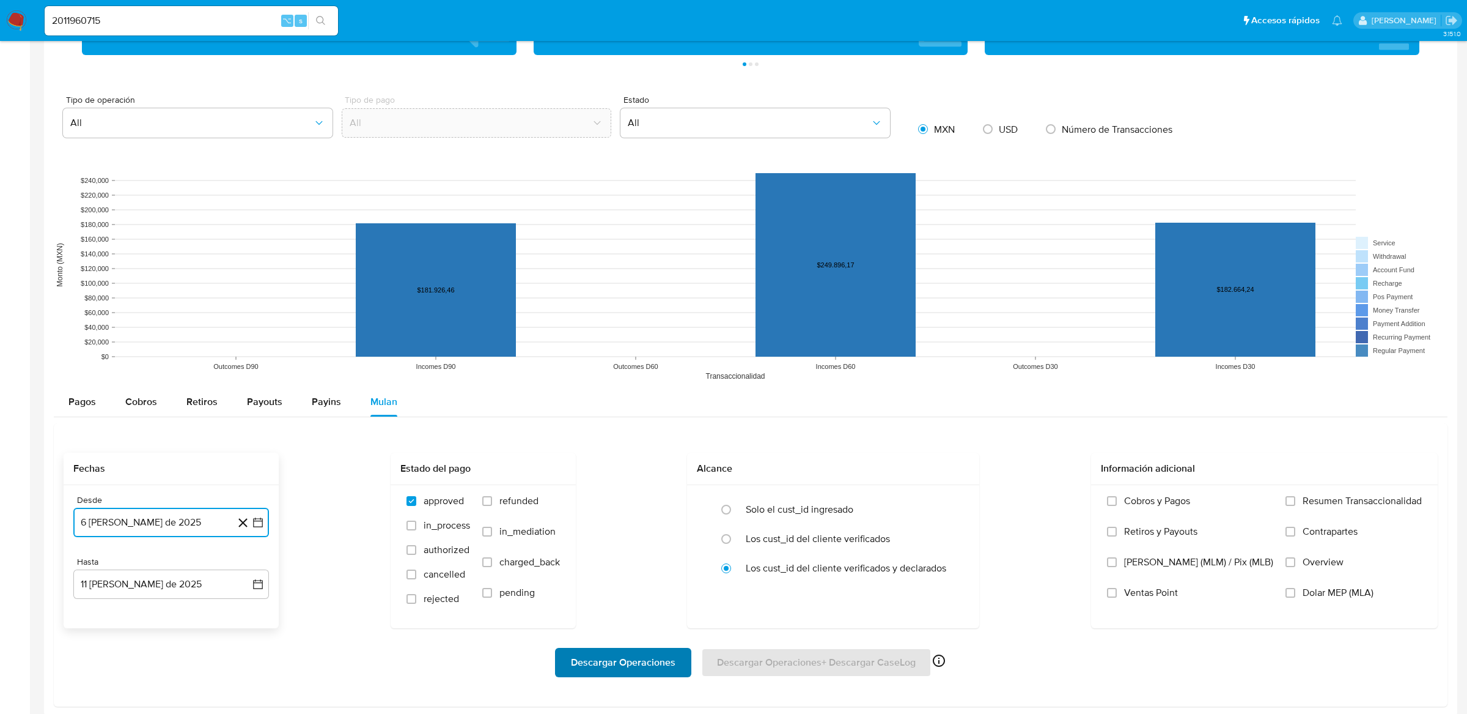
click at [637, 666] on span "Descargar Operaciones" at bounding box center [623, 662] width 105 height 27
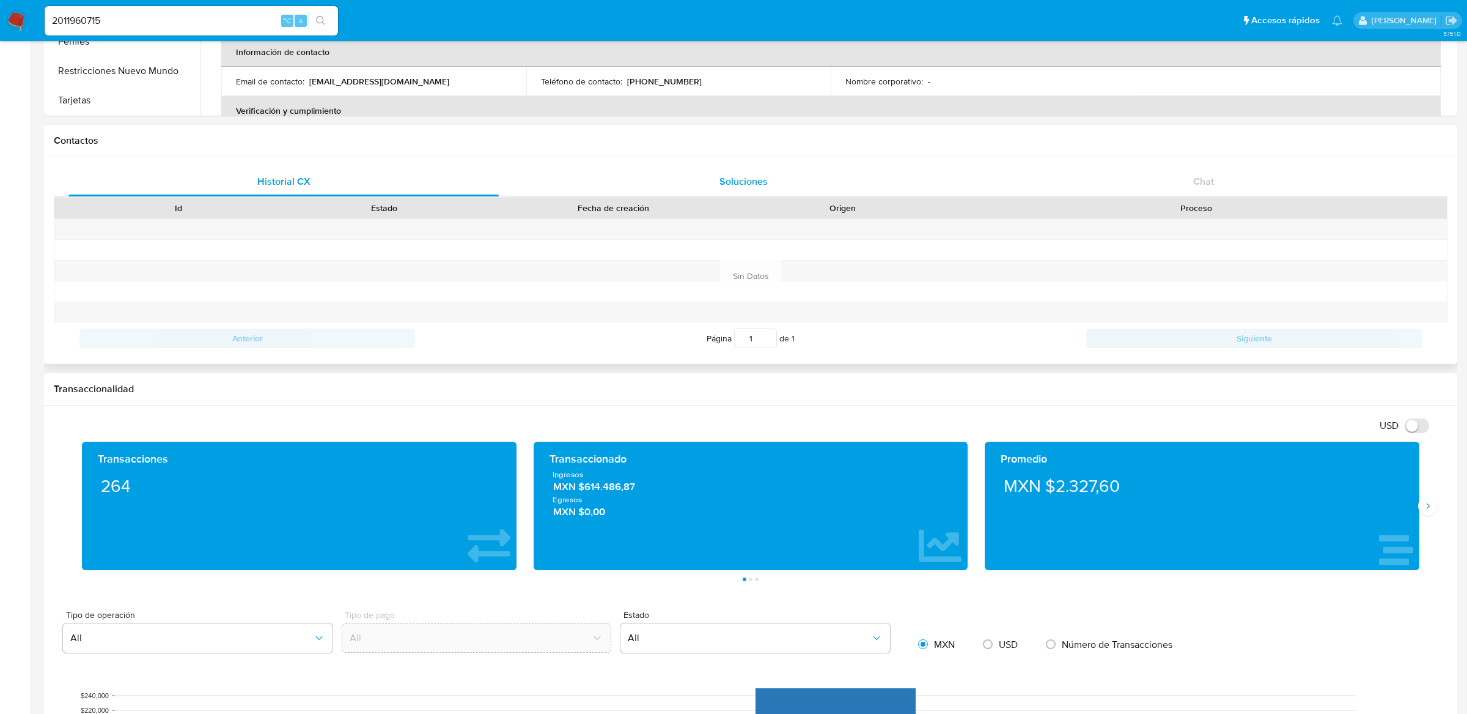
scroll to position [0, 0]
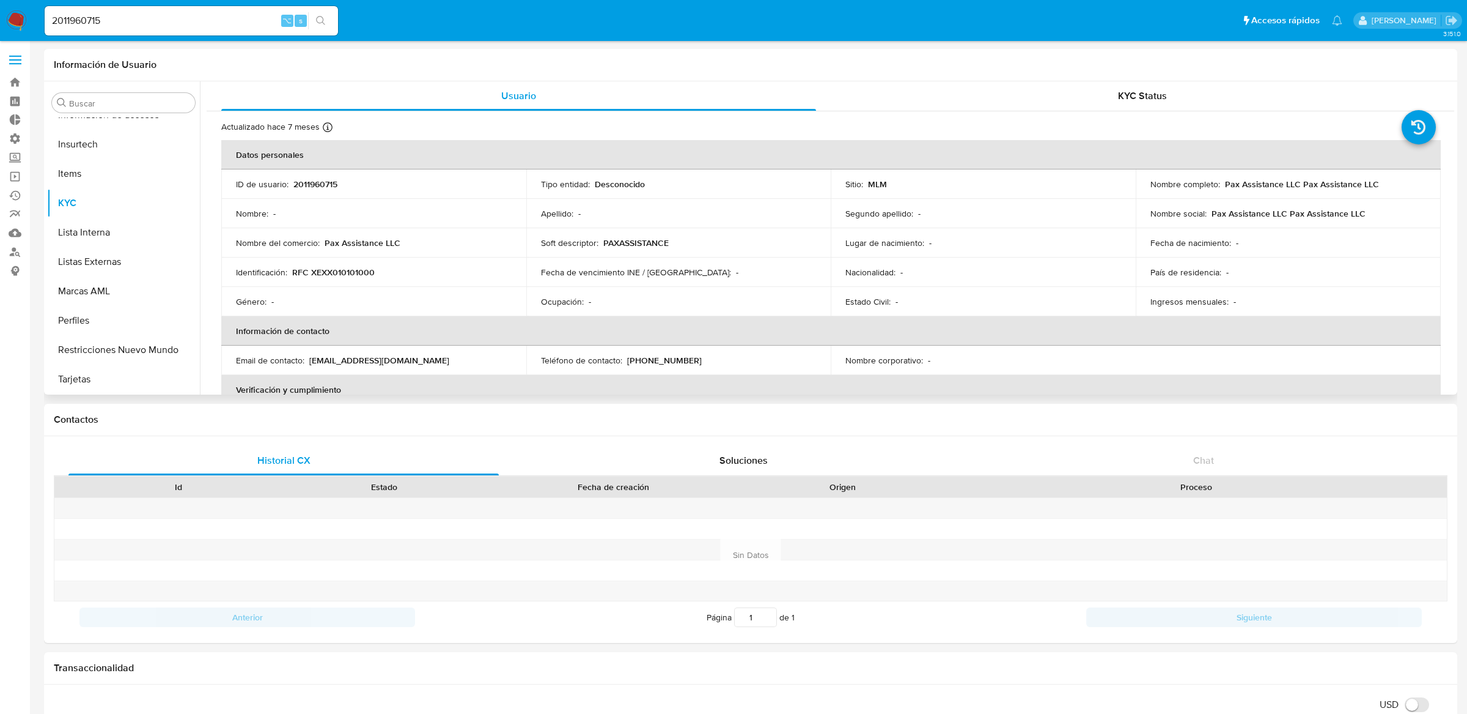
click at [322, 187] on p "2011960715" at bounding box center [315, 184] width 44 height 11
click at [416, 424] on h1 "Contactos" at bounding box center [751, 419] width 1394 height 12
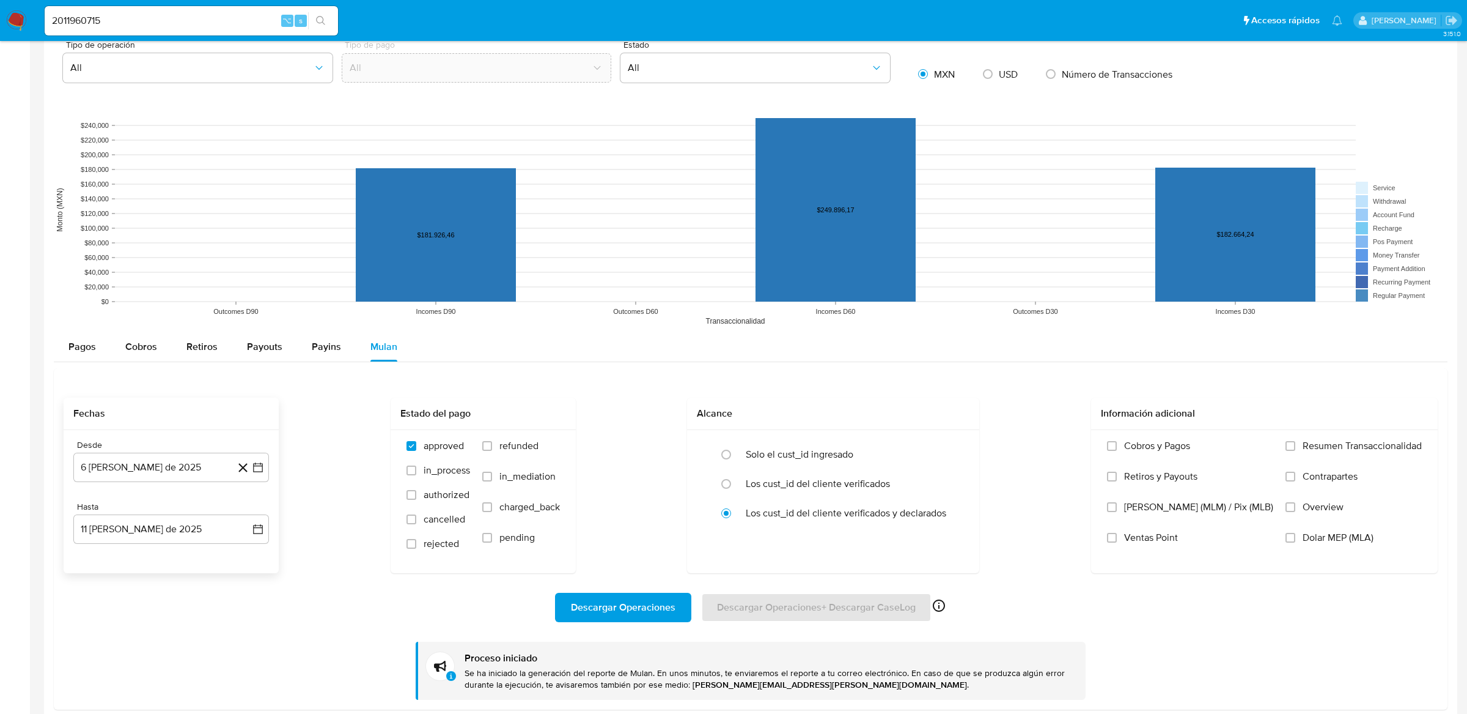
scroll to position [879, 0]
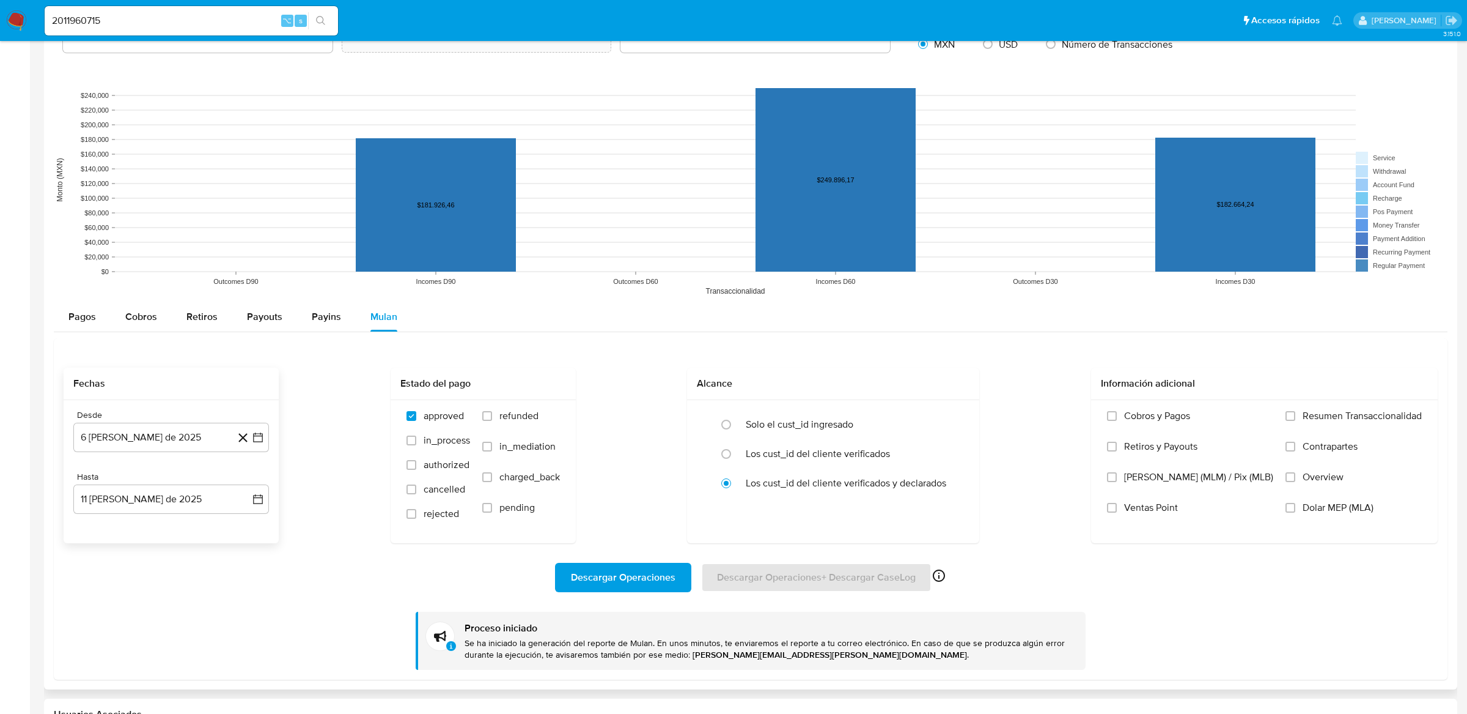
click at [175, 334] on div "Pagos Cobros Retiros Payouts Payins Mulan Tipo de operación Todos Desde [DATE] …" at bounding box center [751, 490] width 1394 height 377
click at [160, 330] on button "Cobros" at bounding box center [141, 316] width 61 height 29
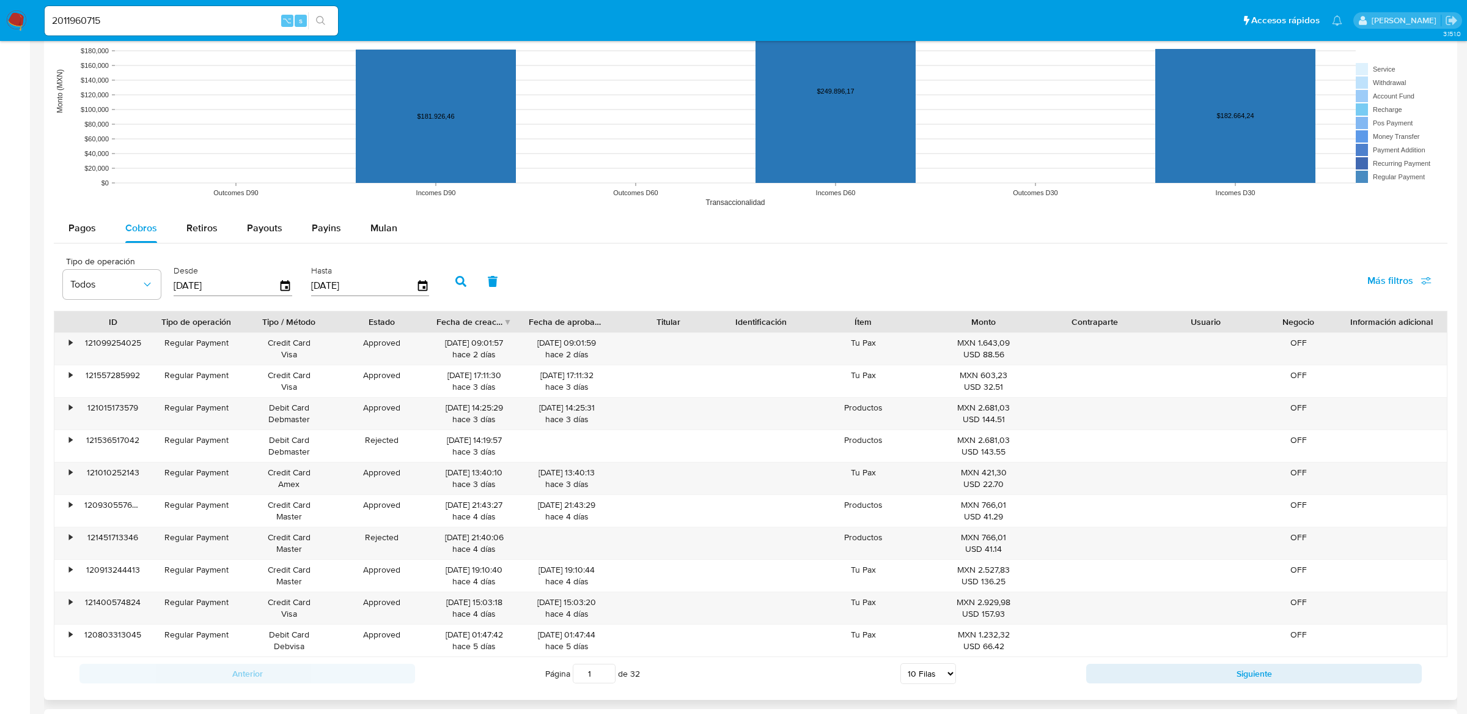
scroll to position [969, 0]
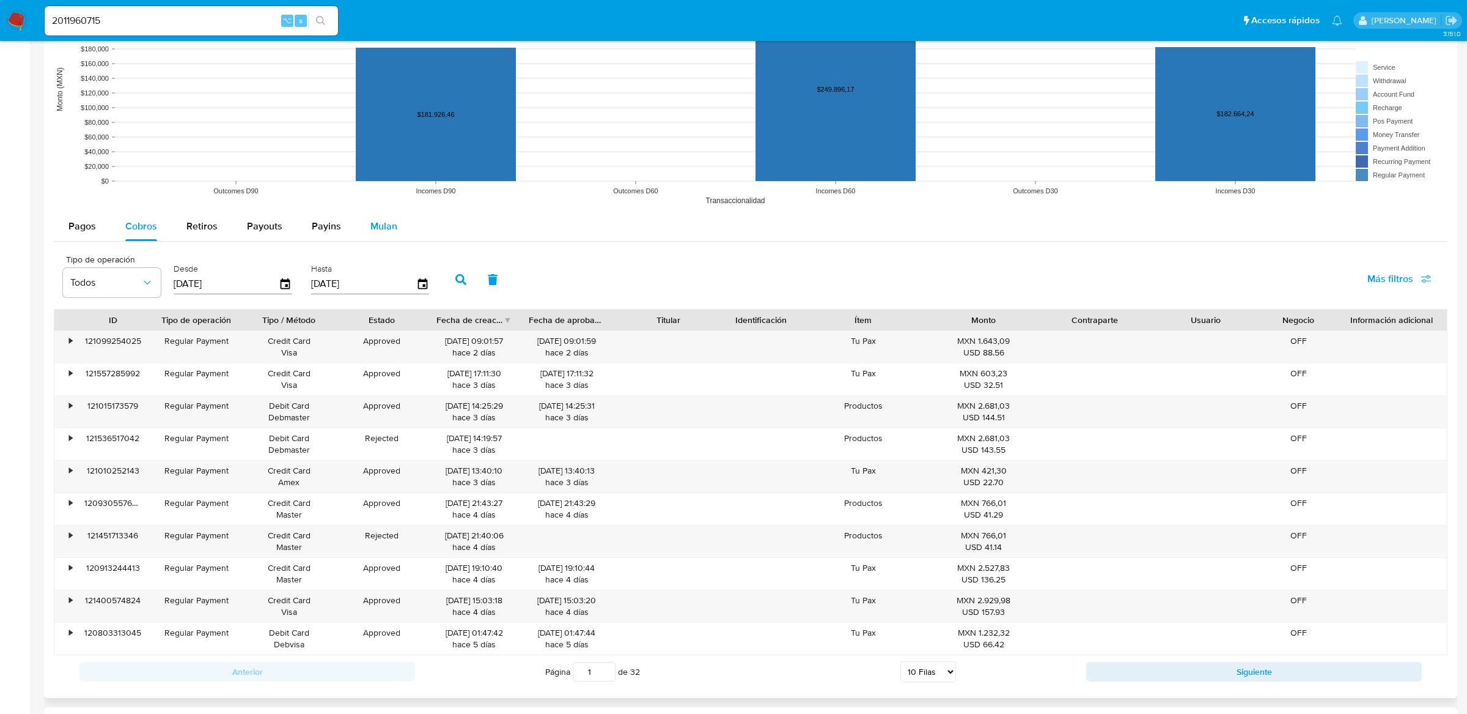
click at [398, 232] on button "Mulan" at bounding box center [384, 226] width 56 height 29
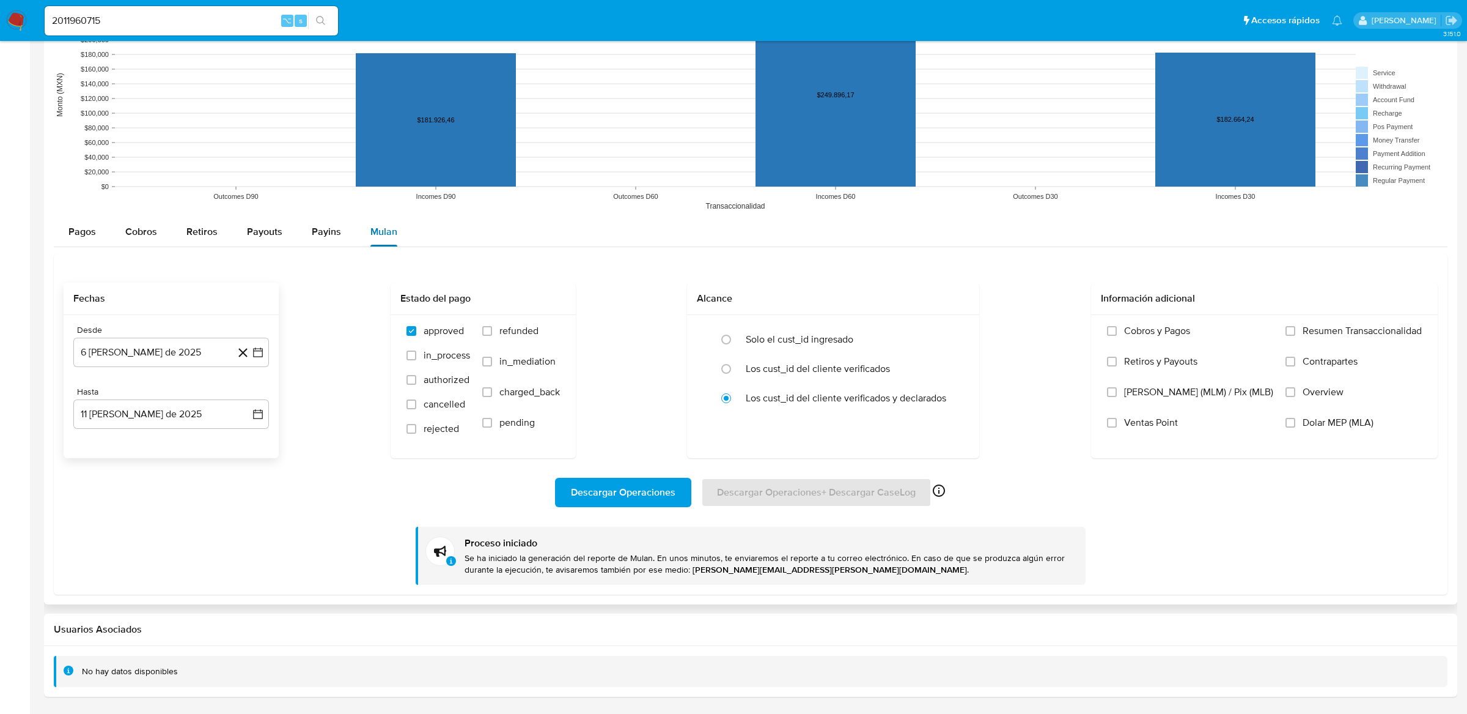
scroll to position [965, 0]
click at [260, 347] on icon "button" at bounding box center [258, 352] width 12 height 12
click at [146, 469] on button "6" at bounding box center [147, 466] width 20 height 20
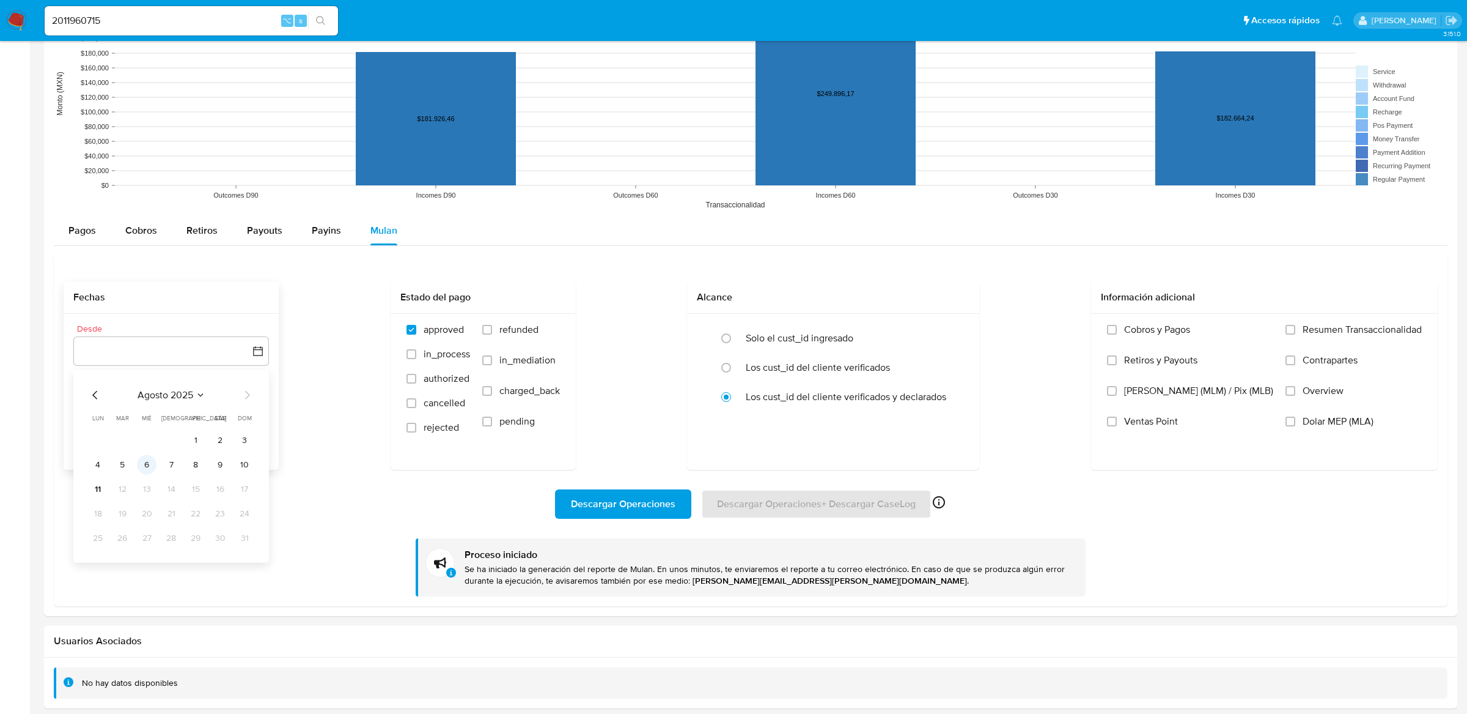
click at [144, 467] on button "6" at bounding box center [147, 465] width 20 height 20
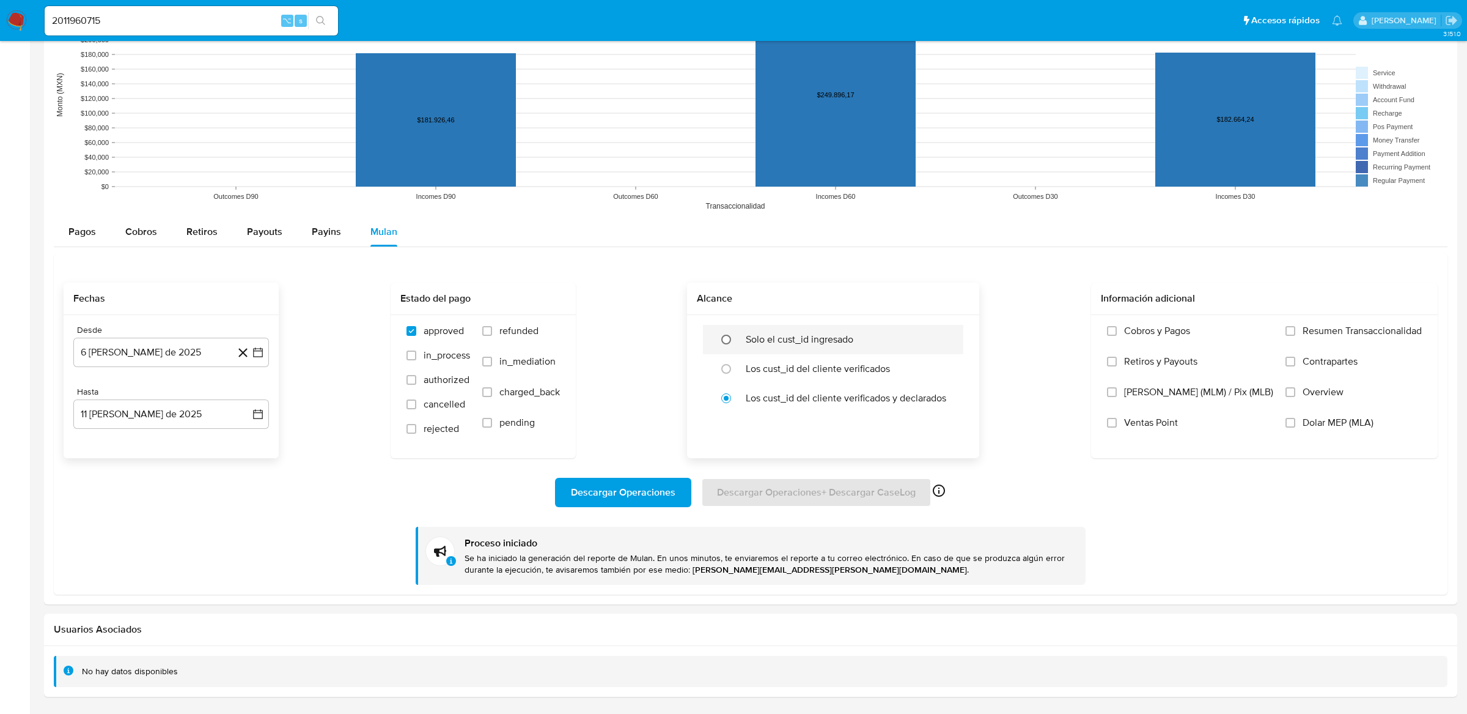
click at [736, 344] on input "radio" at bounding box center [727, 340] width 20 height 20
radio input "true"
click at [631, 498] on span "Descargar Operaciones" at bounding box center [623, 492] width 105 height 27
click at [137, 241] on div "Cobros" at bounding box center [141, 231] width 32 height 29
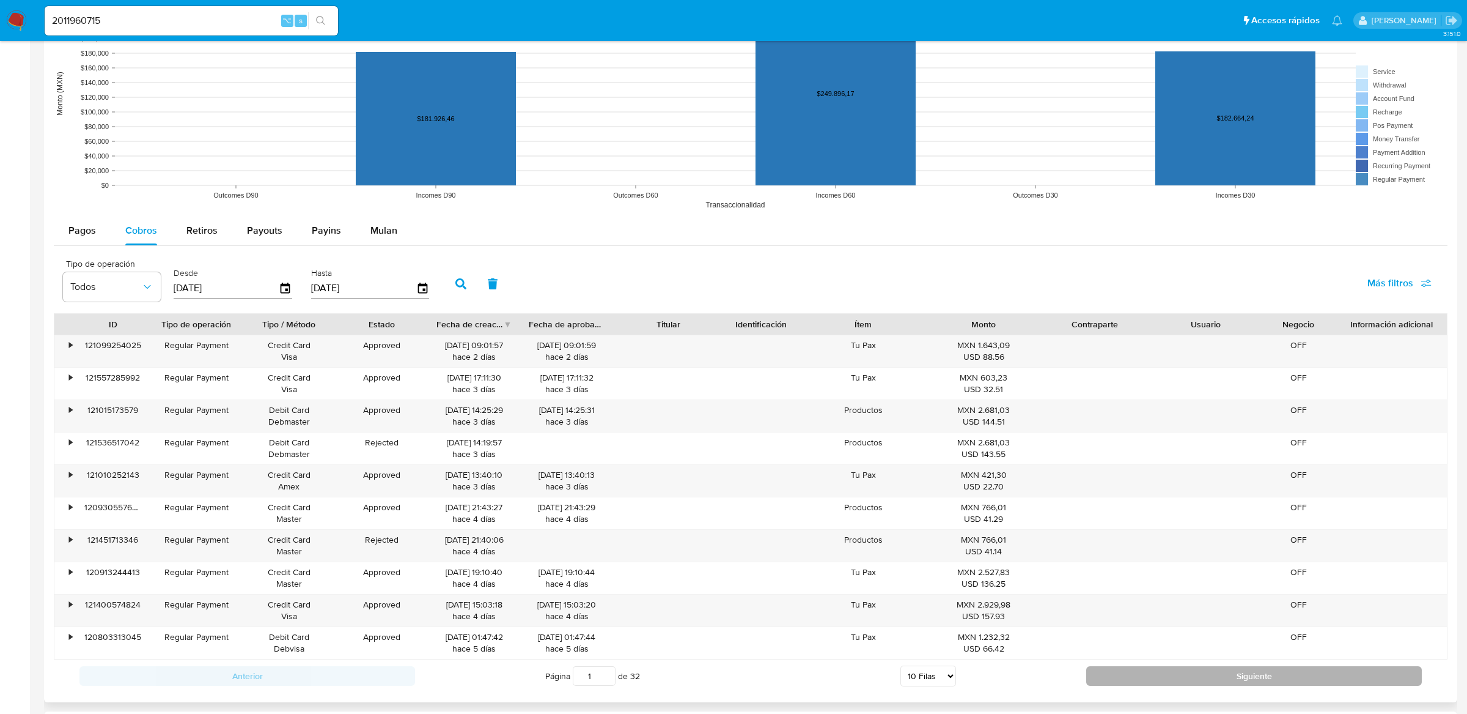
click at [1111, 679] on button "Siguiente" at bounding box center [1255, 676] width 336 height 20
type input "2"
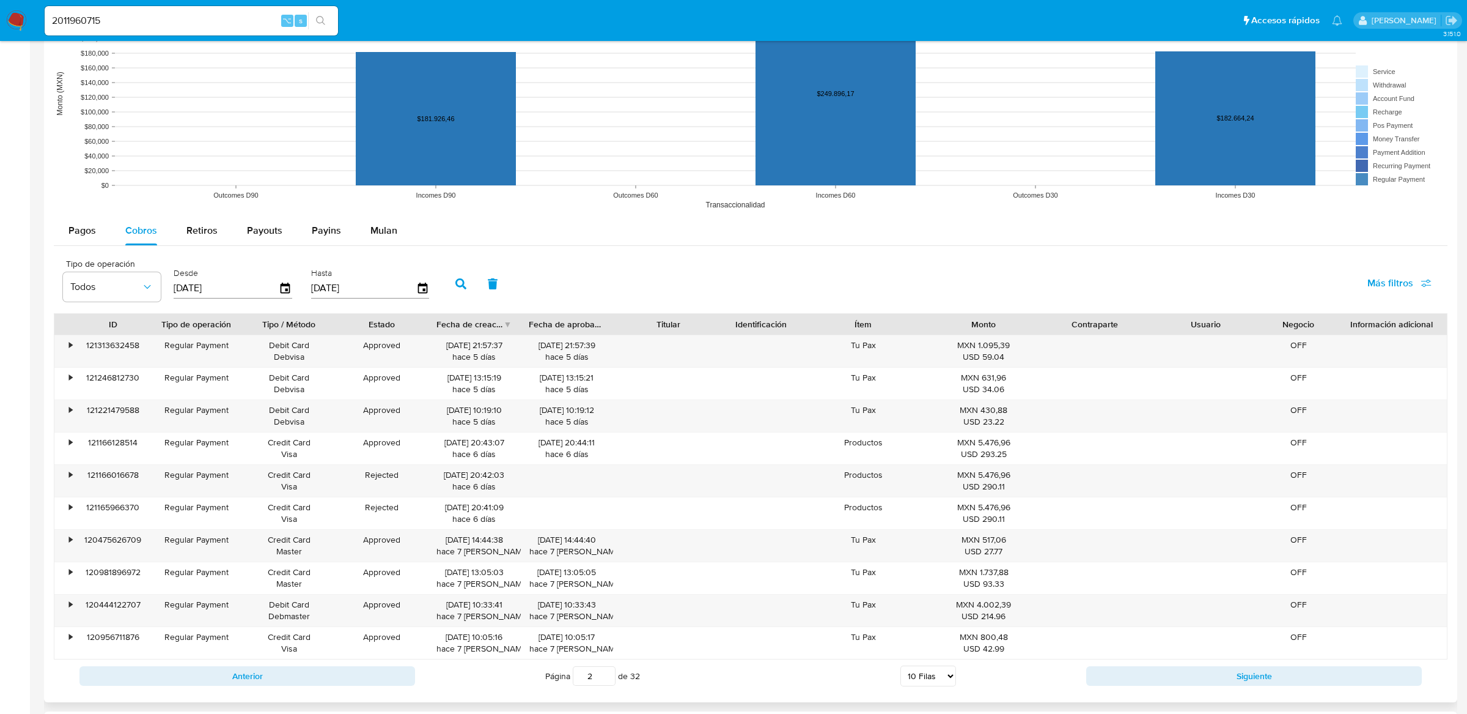
click at [923, 673] on select "5 [PERSON_NAME] 10 [PERSON_NAME] 20 [PERSON_NAME] 25 [PERSON_NAME] 50 [PERSON_N…" at bounding box center [929, 675] width 56 height 21
select select "100"
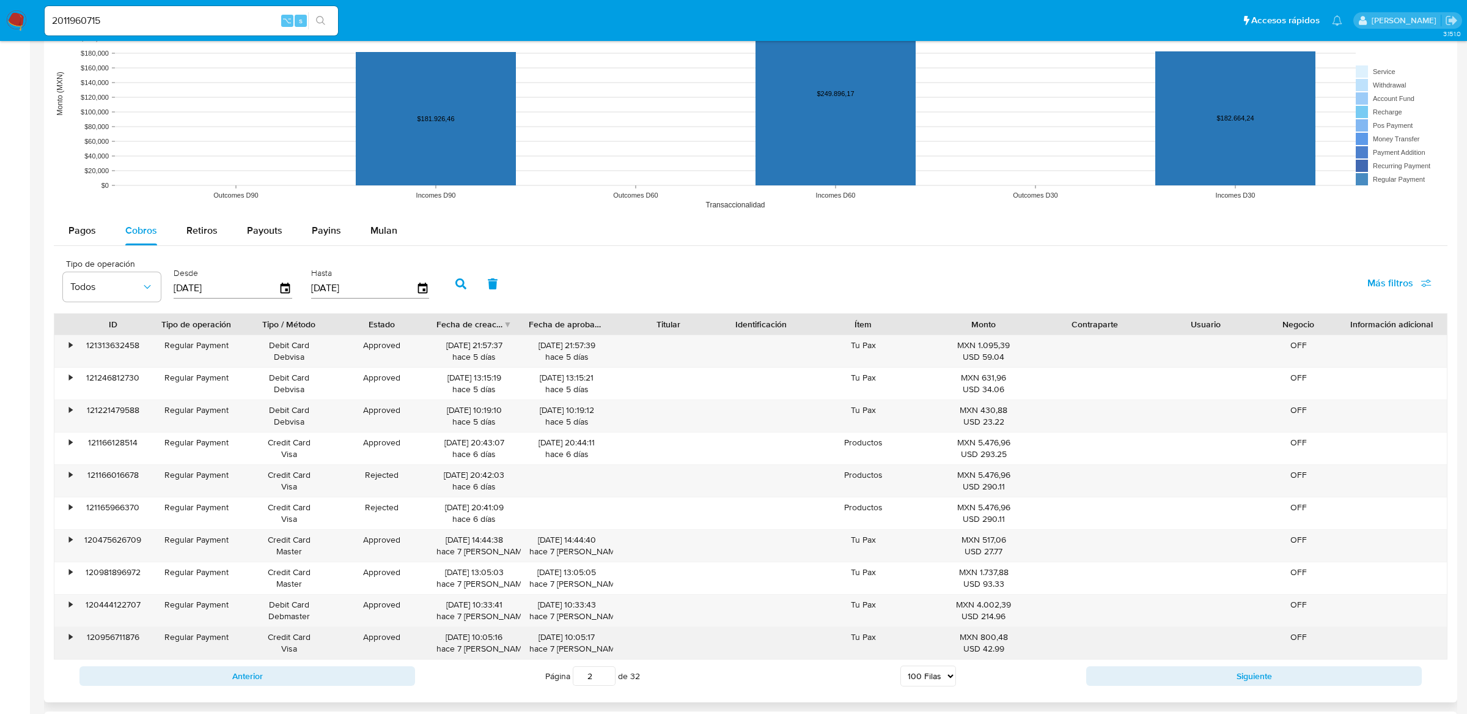
type input "1"
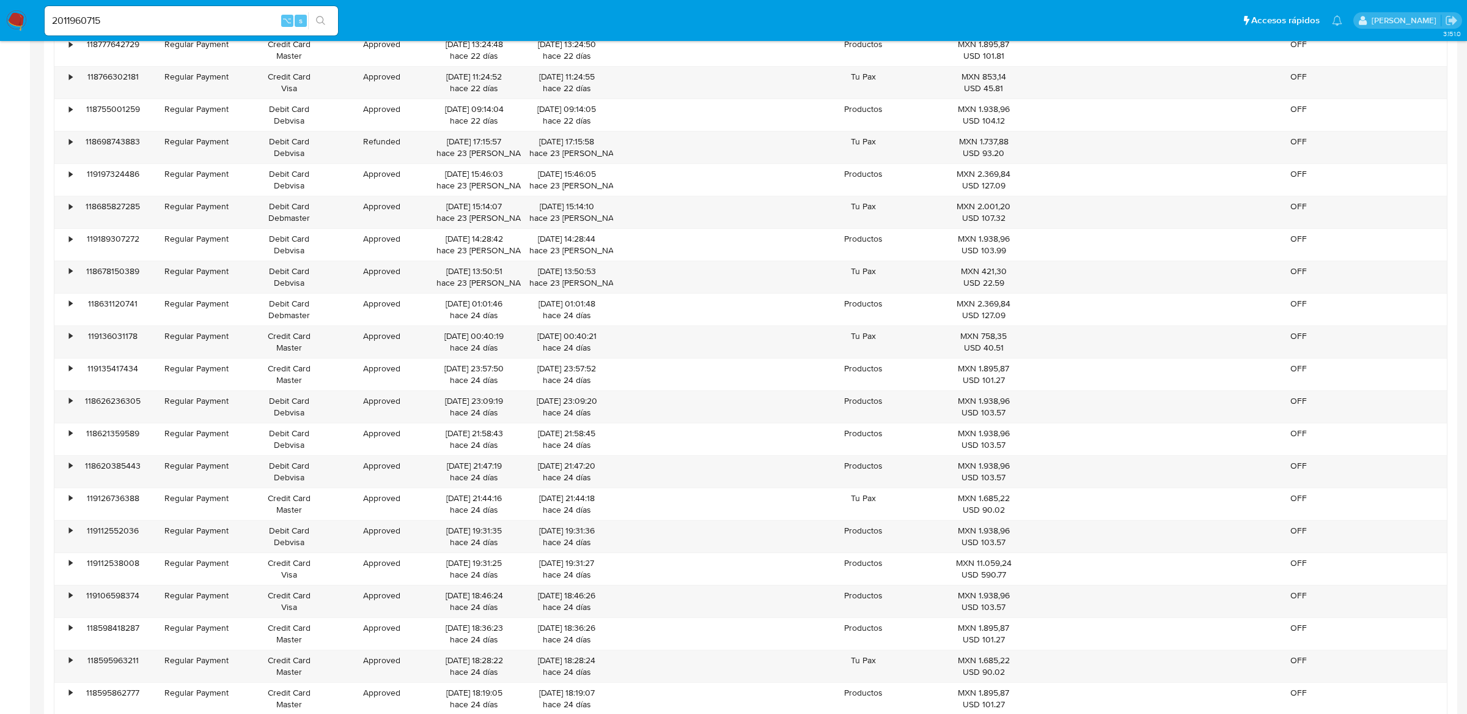
scroll to position [3113, 0]
click at [115, 415] on div "118626236305" at bounding box center [113, 405] width 74 height 32
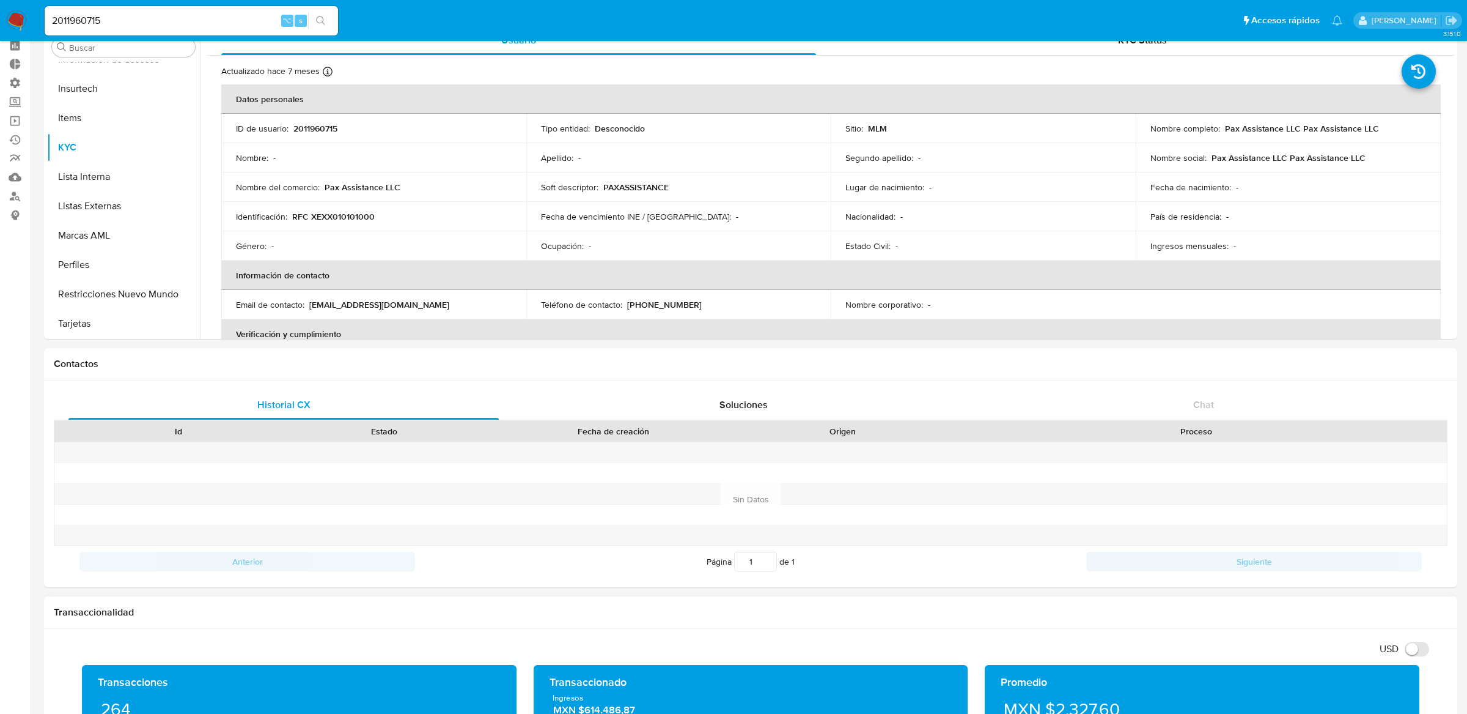
scroll to position [0, 0]
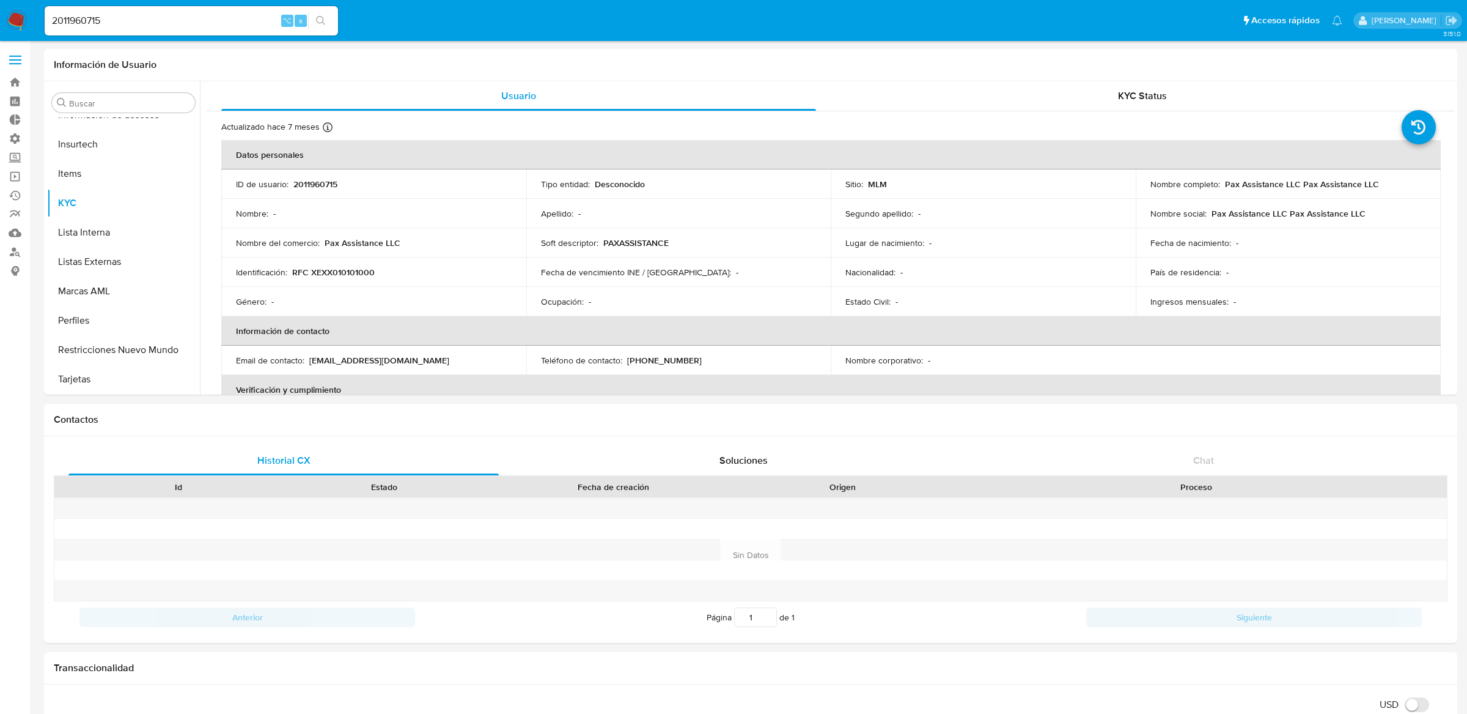
click at [17, 60] on span at bounding box center [15, 60] width 12 height 2
click at [0, 0] on input "checkbox" at bounding box center [0, 0] width 0 height 0
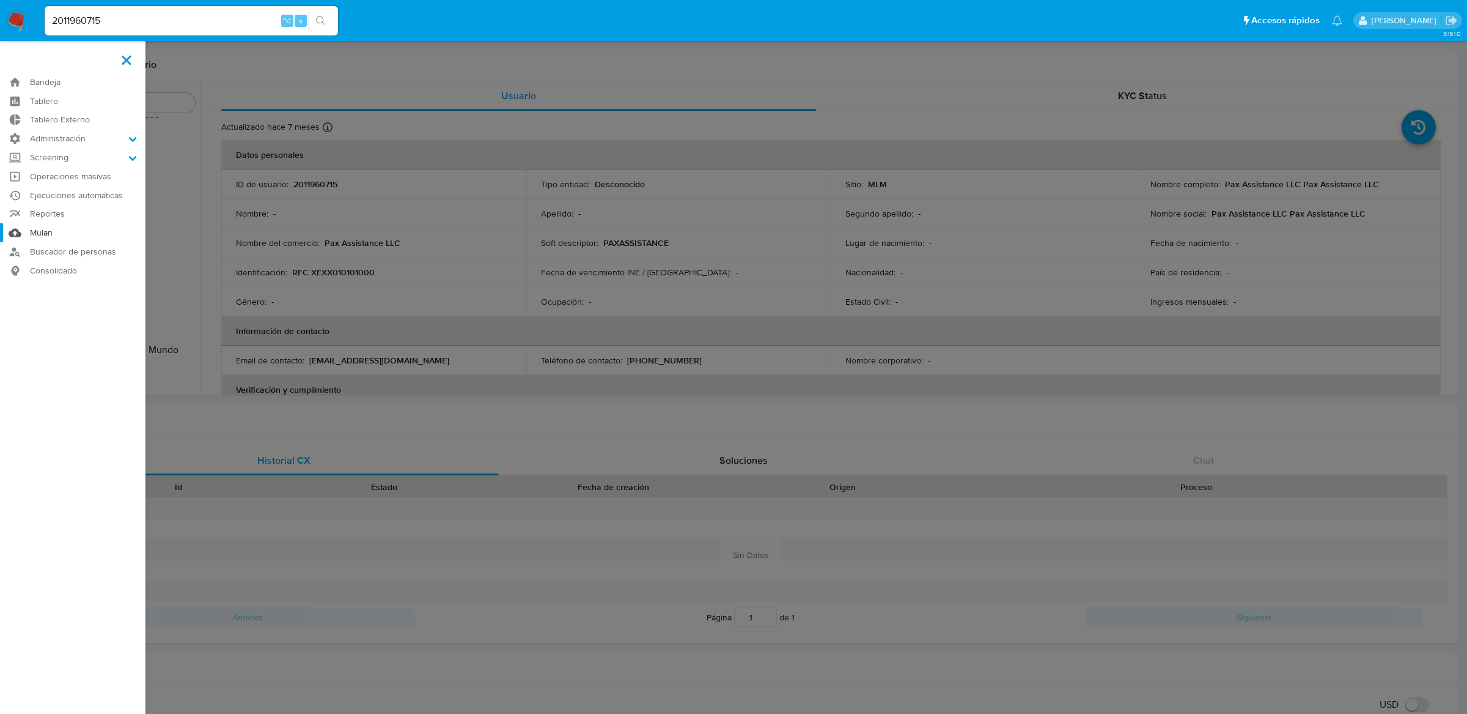
click at [66, 227] on link "Mulan" at bounding box center [73, 232] width 146 height 19
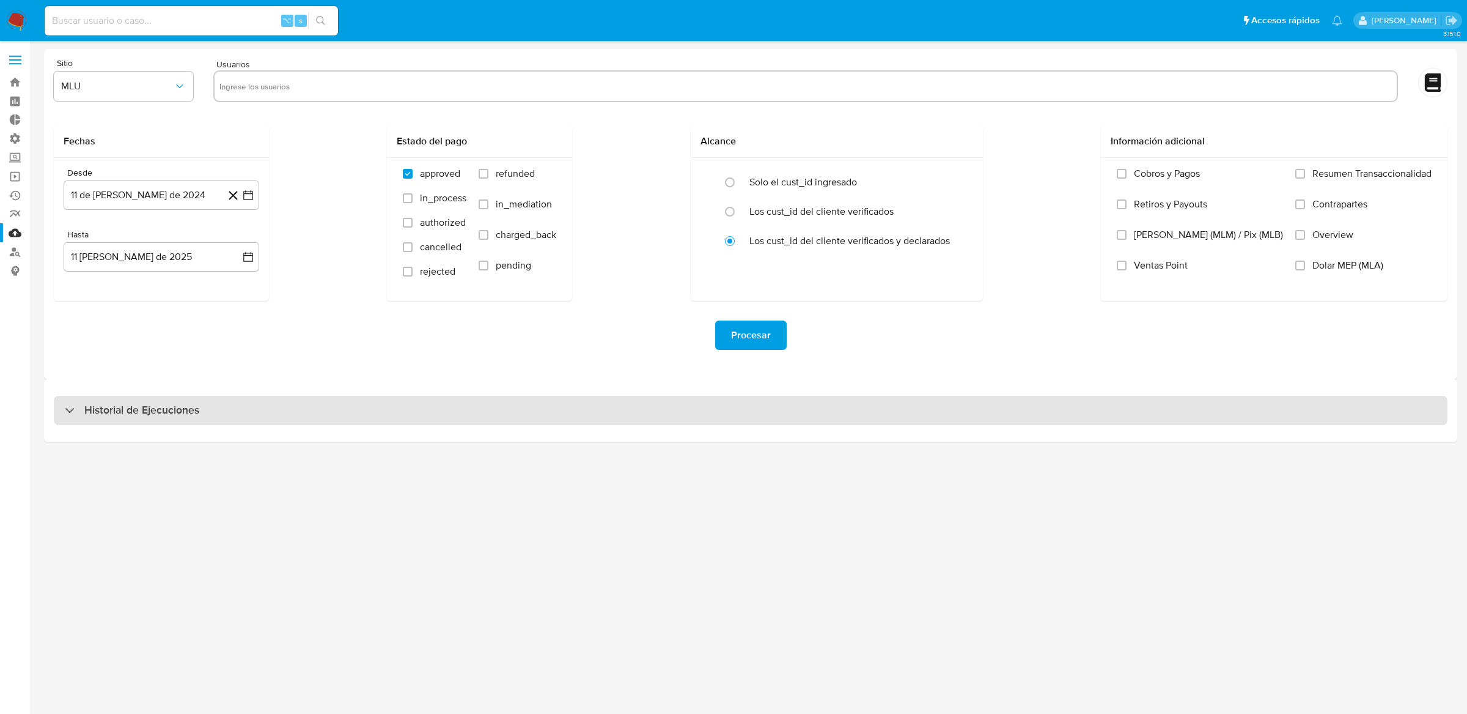
click at [116, 419] on div "Historial de Ejecuciones" at bounding box center [751, 410] width 1394 height 29
select select "10"
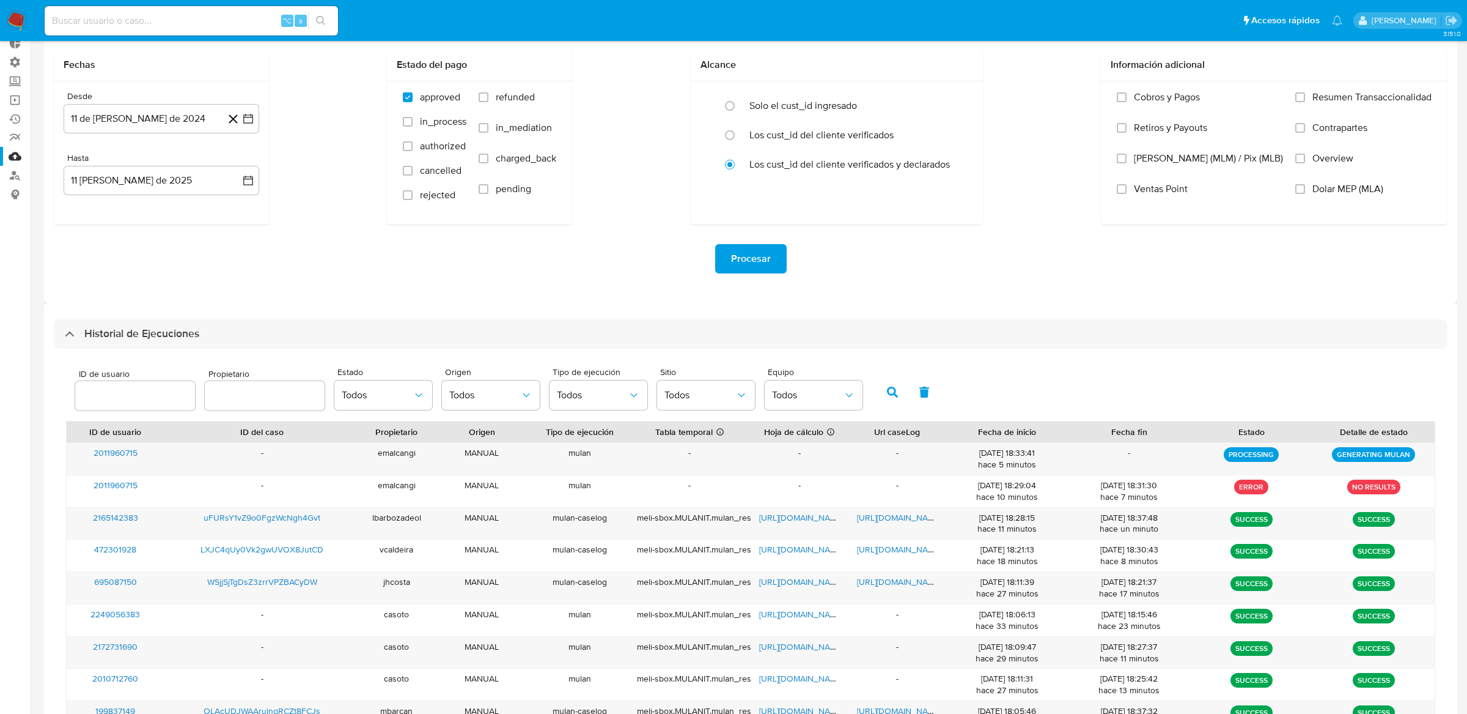
scroll to position [78, 0]
